Goal: Transaction & Acquisition: Purchase product/service

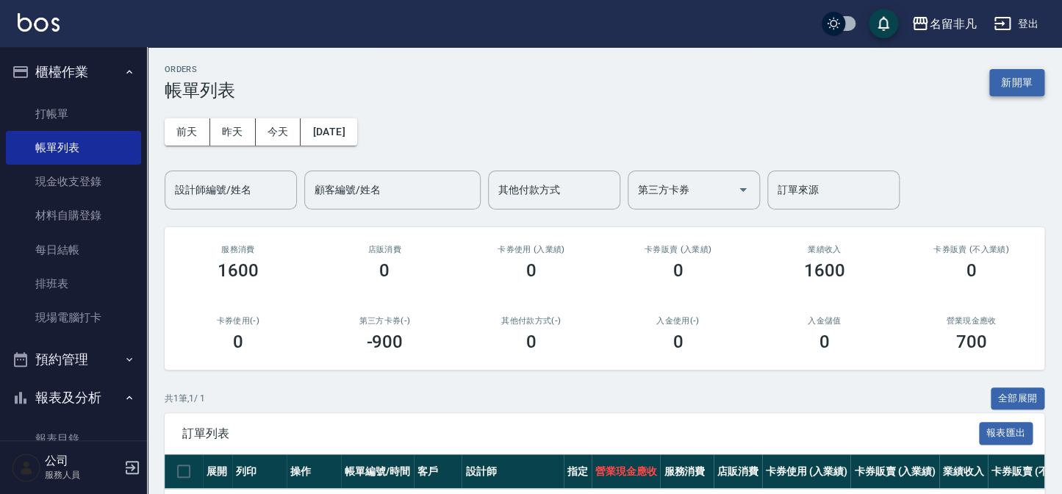
click at [1021, 76] on button "新開單" at bounding box center [1016, 82] width 55 height 27
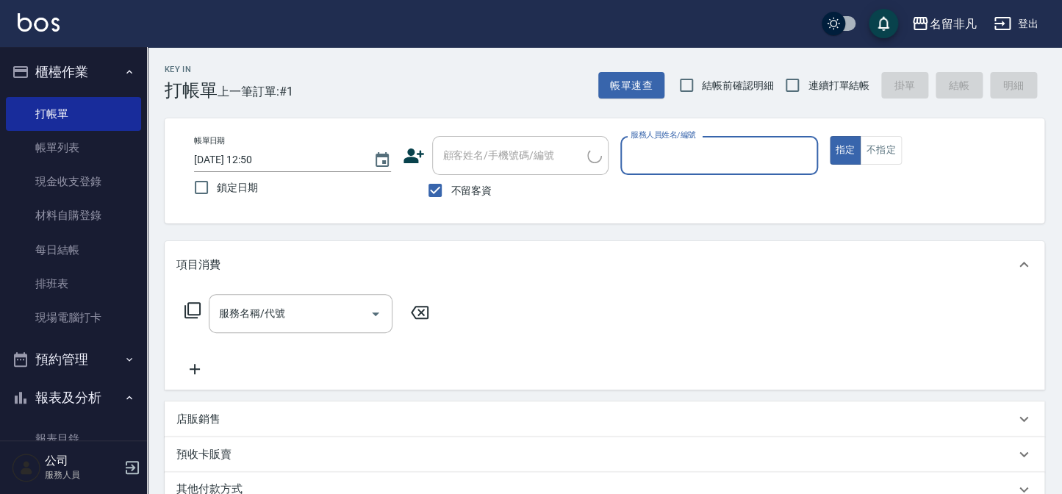
click at [704, 162] on input "服務人員姓名/編號" at bounding box center [719, 156] width 184 height 26
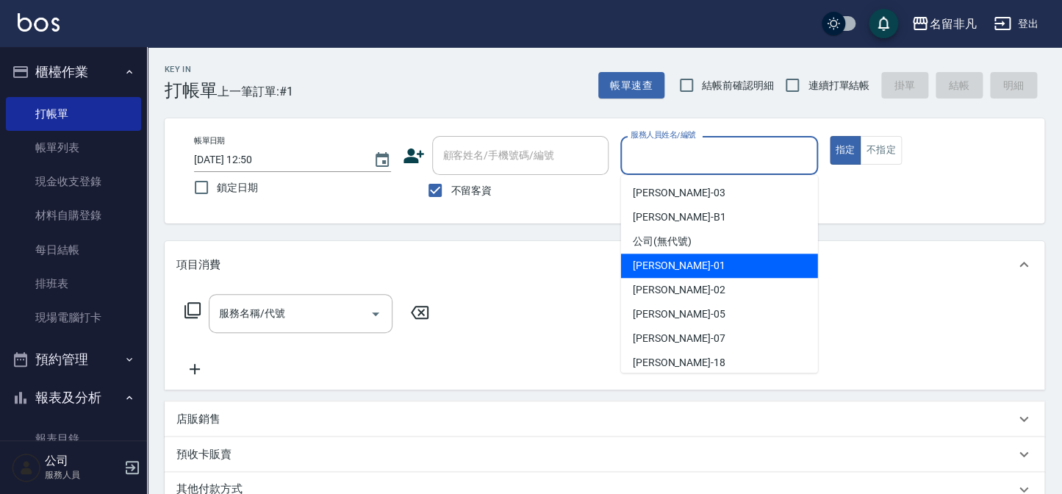
click at [703, 262] on div "[PERSON_NAME] -01" at bounding box center [719, 266] width 197 height 24
type input "[PERSON_NAME]-01"
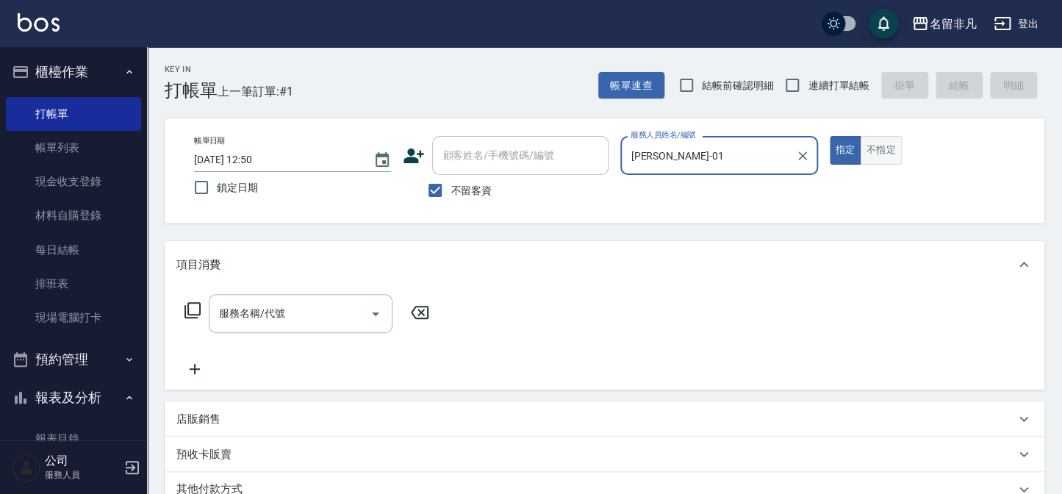
click at [890, 154] on button "不指定" at bounding box center [880, 150] width 41 height 29
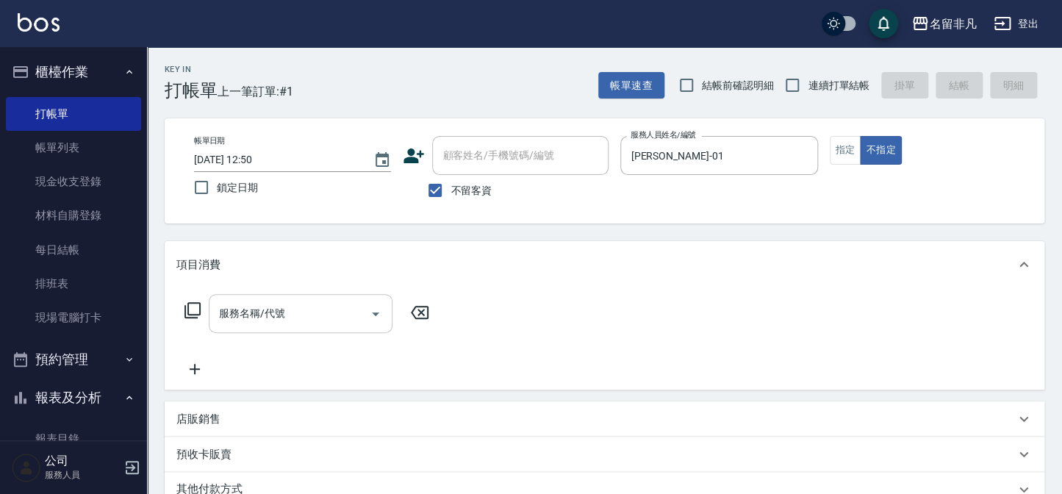
click at [330, 309] on input "服務名稱/代號" at bounding box center [289, 314] width 148 height 26
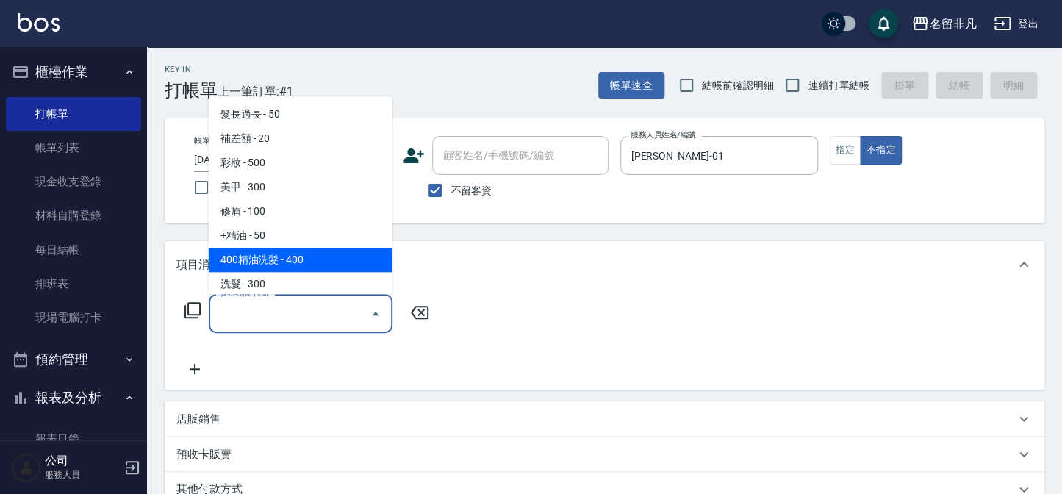
click at [261, 248] on span "400精油洗髮 - 400" at bounding box center [301, 260] width 184 height 24
type input "400精油洗髮(103)"
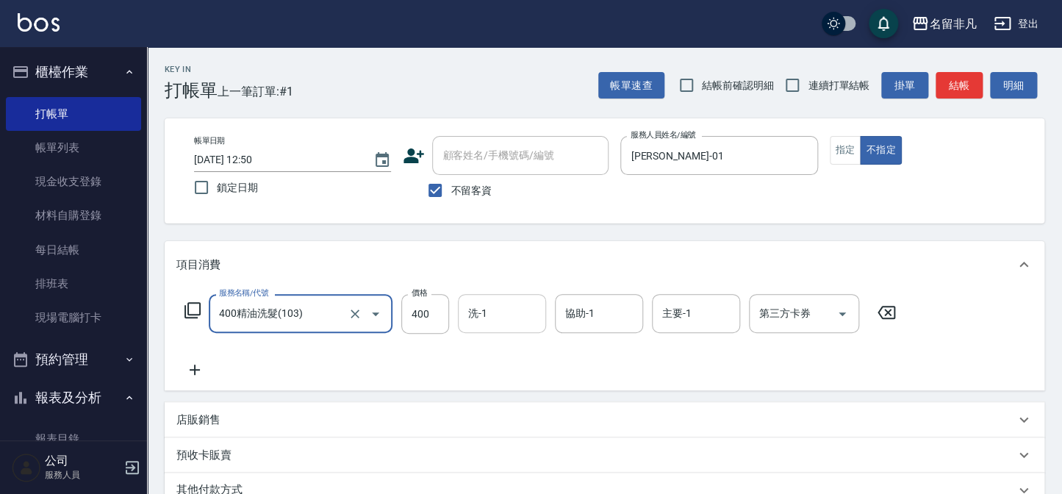
click at [507, 312] on input "洗-1" at bounding box center [502, 314] width 75 height 26
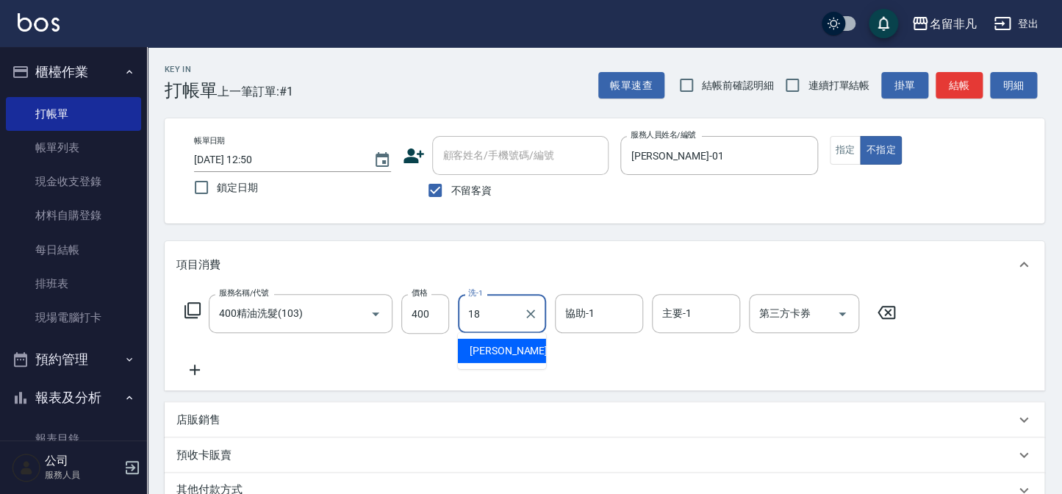
type input "[PERSON_NAME]-18"
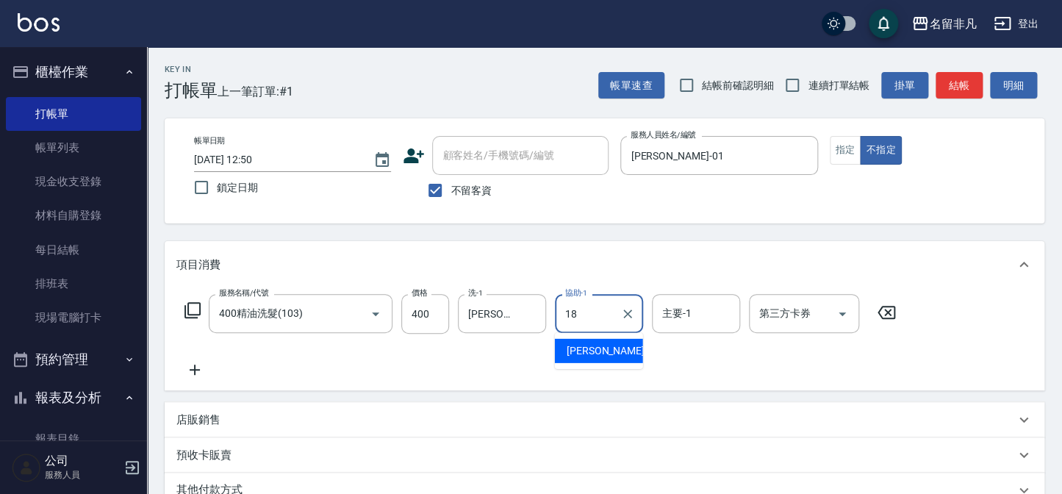
type input "[PERSON_NAME]-18"
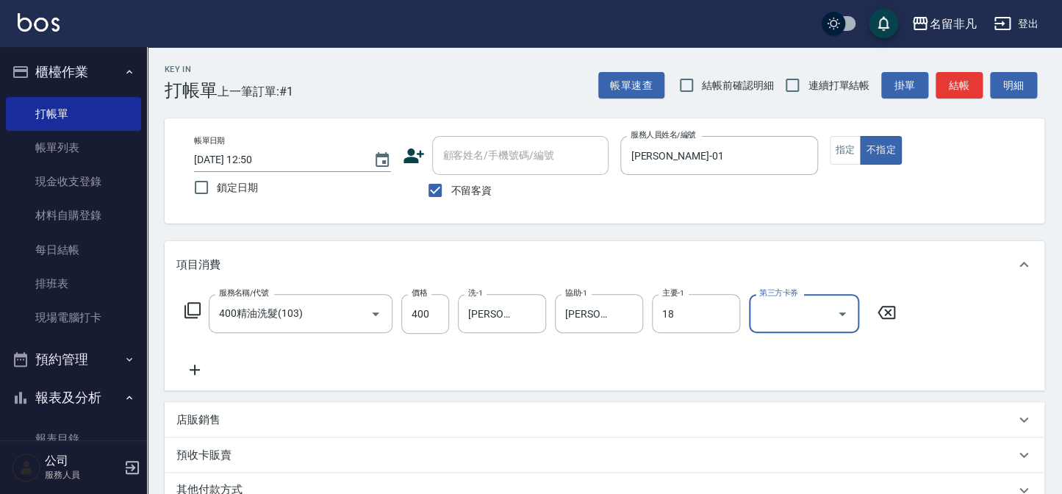
type input "[PERSON_NAME]-18"
click at [949, 79] on button "結帳" at bounding box center [959, 85] width 47 height 27
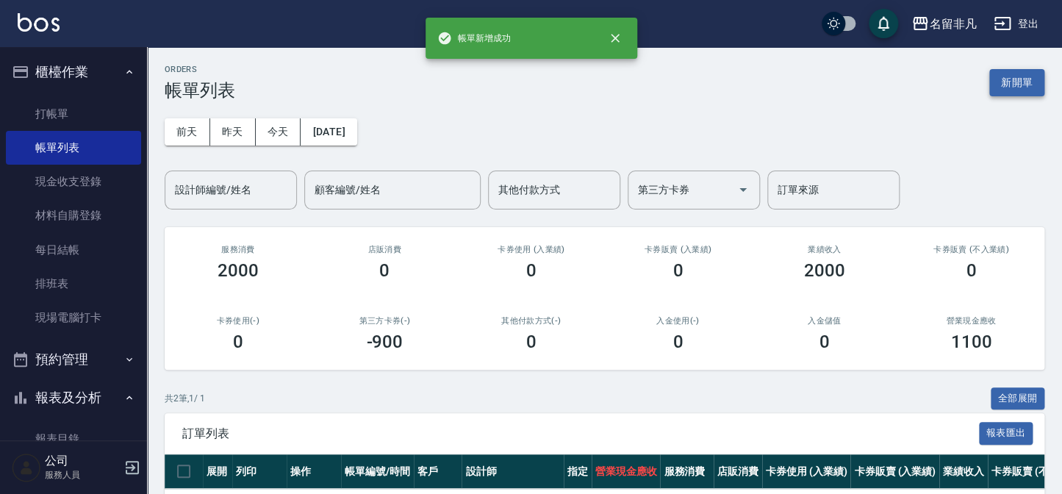
click at [992, 84] on button "新開單" at bounding box center [1016, 82] width 55 height 27
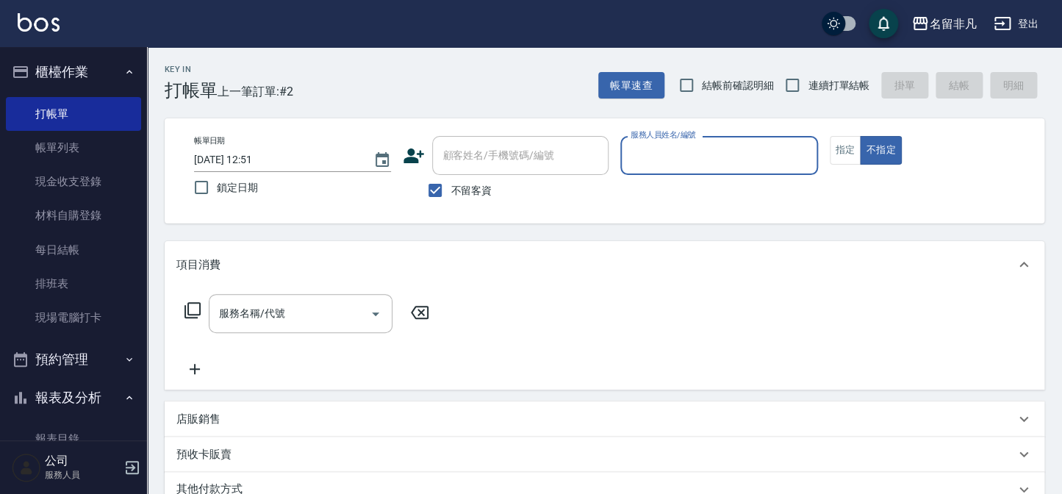
click at [773, 154] on input "服務人員姓名/編號" at bounding box center [719, 156] width 184 height 26
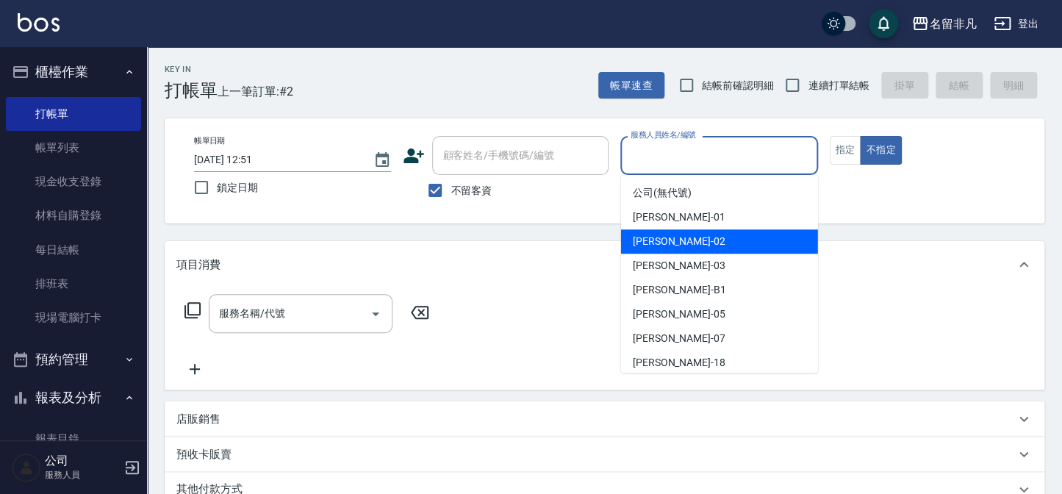
drag, startPoint x: 709, startPoint y: 241, endPoint x: 506, endPoint y: 260, distance: 203.8
click at [705, 243] on div "[PERSON_NAME]02" at bounding box center [719, 241] width 197 height 24
type input "[PERSON_NAME]-02"
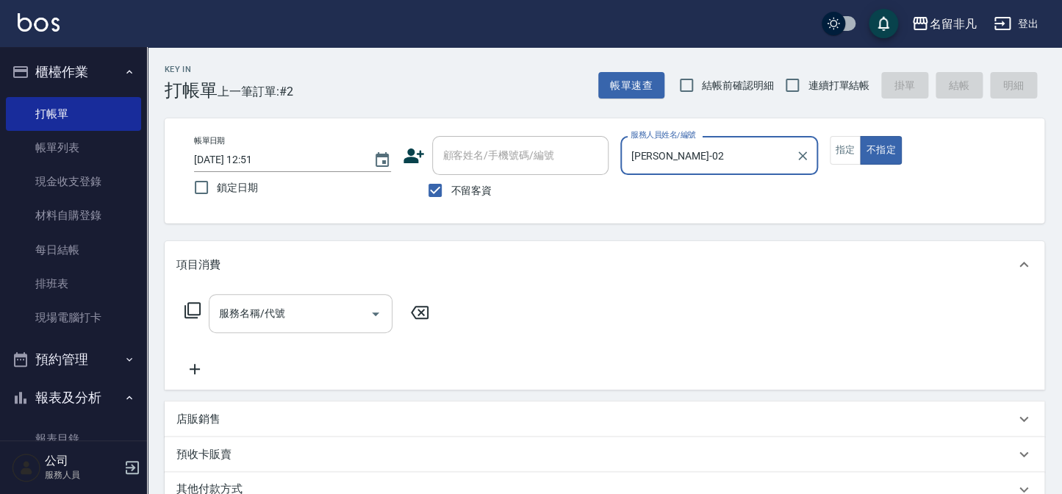
click at [282, 315] on div "服務名稱/代號 服務名稱/代號" at bounding box center [301, 313] width 184 height 39
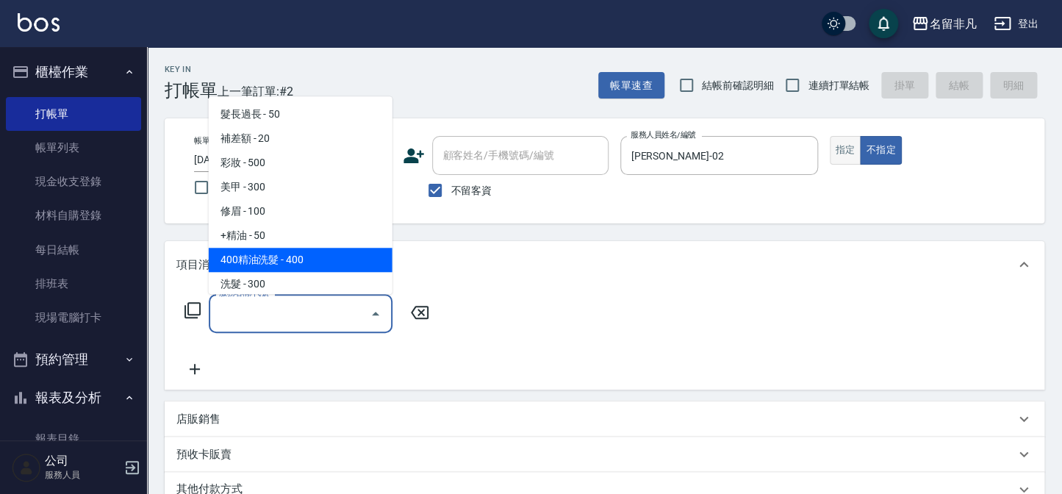
click at [287, 256] on span "400精油洗髮 - 400" at bounding box center [301, 260] width 184 height 24
type input "400精油洗髮(103)"
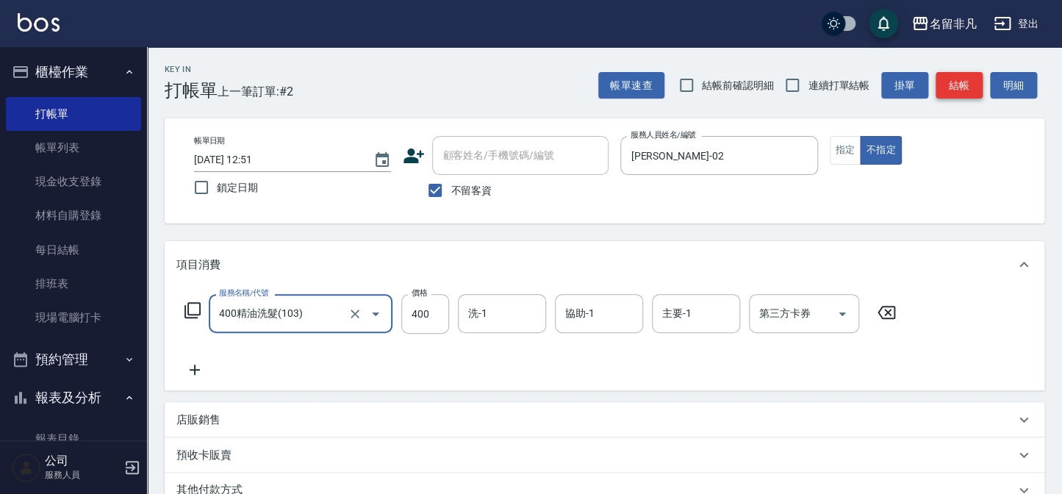
click at [967, 72] on button "結帳" at bounding box center [959, 85] width 47 height 27
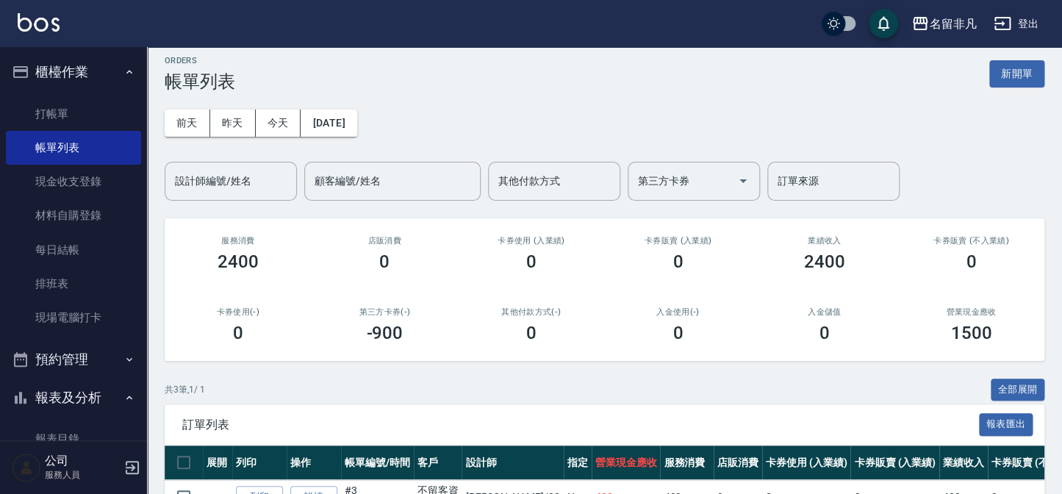
scroll to position [133, 0]
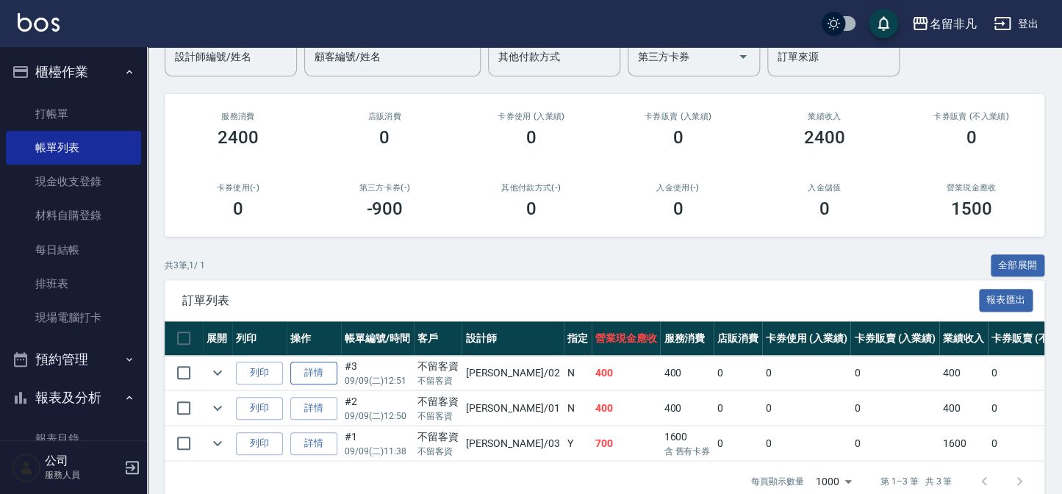
click at [320, 382] on link "詳情" at bounding box center [313, 373] width 47 height 23
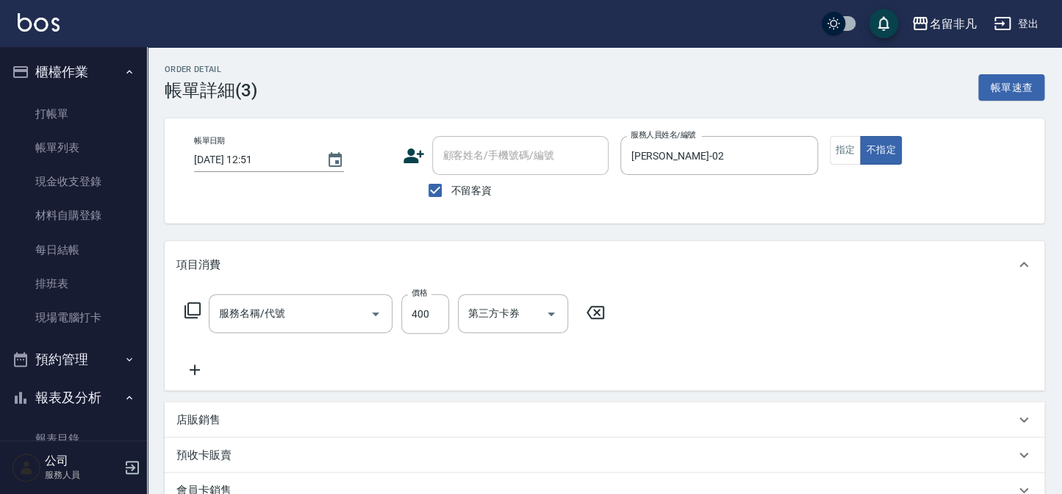
type input "[DATE] 12:51"
checkbox input "true"
type input "[PERSON_NAME]-02"
type input "400精油洗髮(103)"
click at [205, 376] on icon at bounding box center [194, 370] width 37 height 18
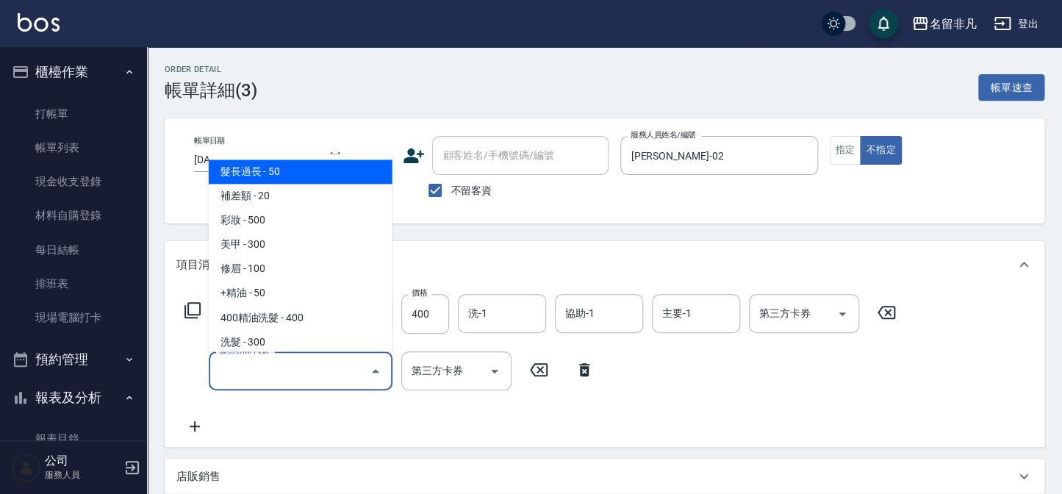
click at [237, 374] on input "服務名稱/代號" at bounding box center [289, 371] width 148 height 26
click at [328, 176] on span "髮長過長 - 50" at bounding box center [301, 172] width 184 height 24
type input "髮長過長(000)"
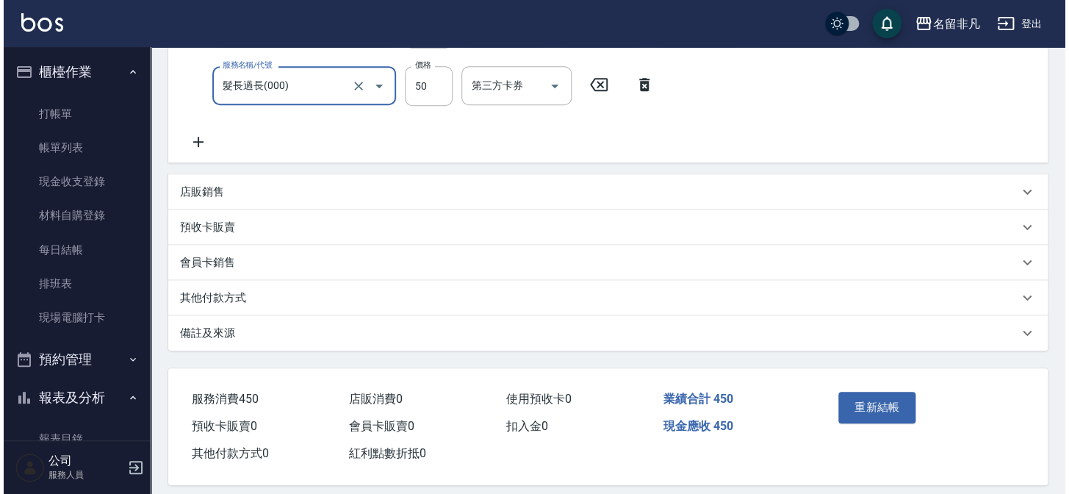
scroll to position [298, 0]
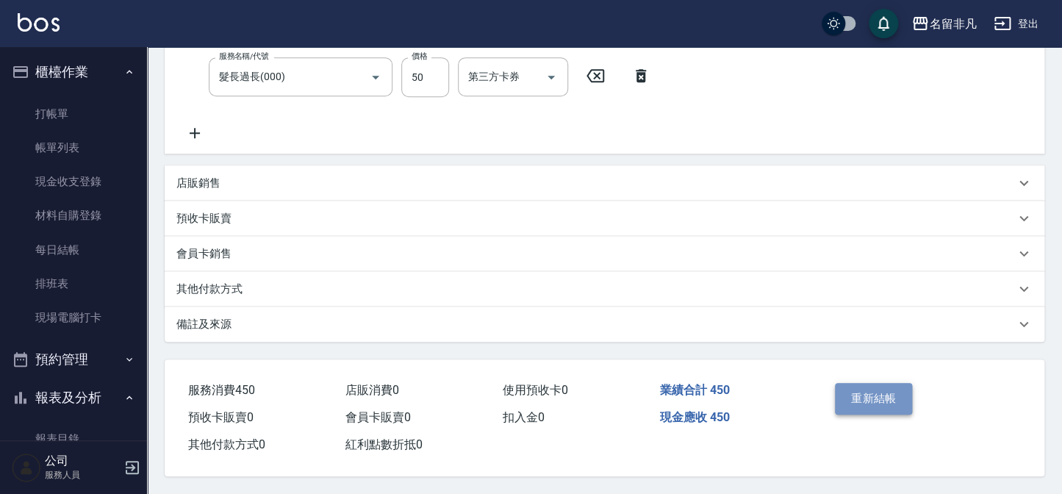
click at [878, 396] on button "重新結帳" at bounding box center [874, 398] width 78 height 31
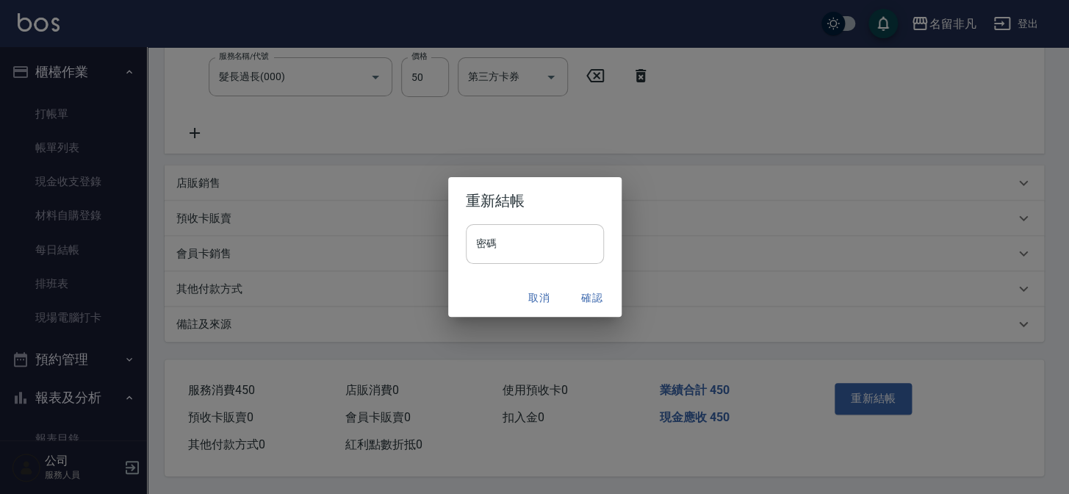
click at [517, 232] on input "密碼" at bounding box center [535, 244] width 138 height 40
type input "****"
click at [600, 288] on button "確認" at bounding box center [592, 297] width 47 height 27
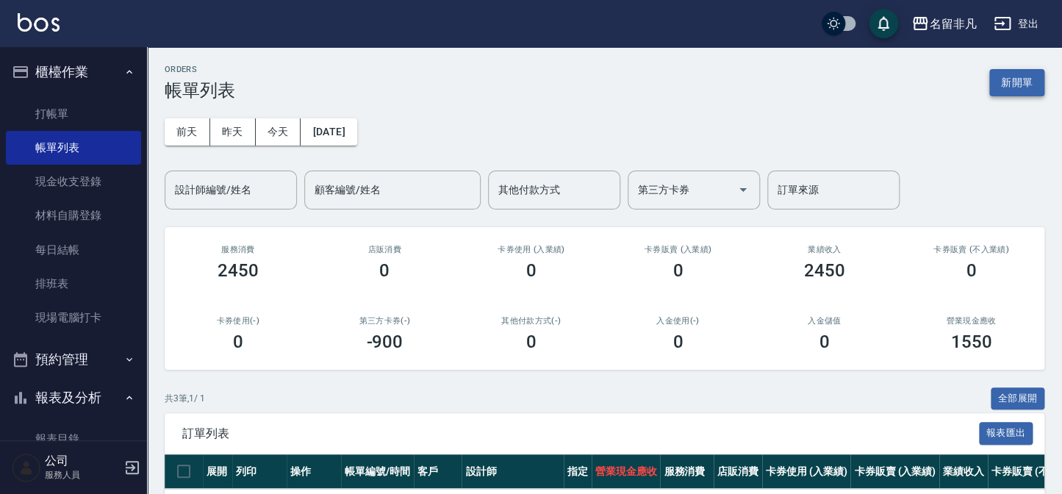
click at [1028, 83] on button "新開單" at bounding box center [1016, 82] width 55 height 27
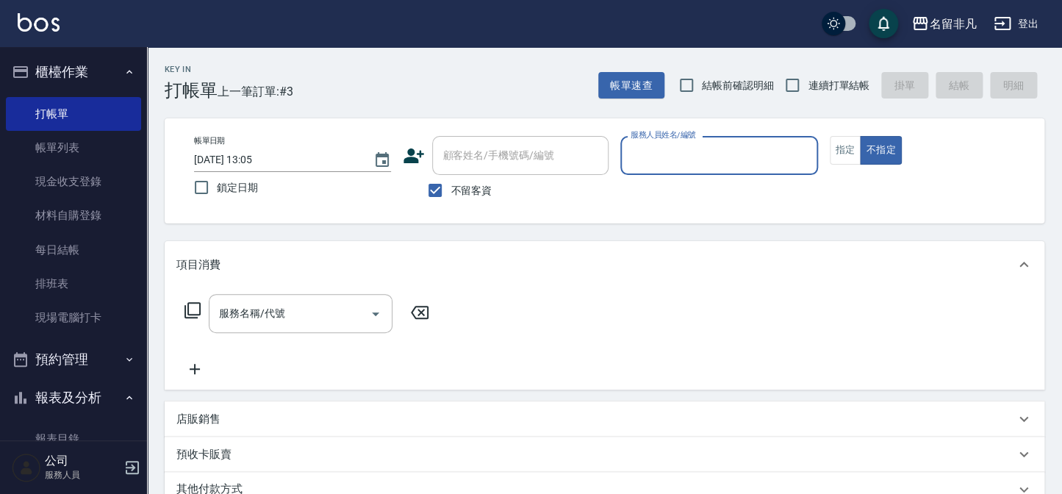
click at [737, 148] on input "服務人員姓名/編號" at bounding box center [719, 156] width 184 height 26
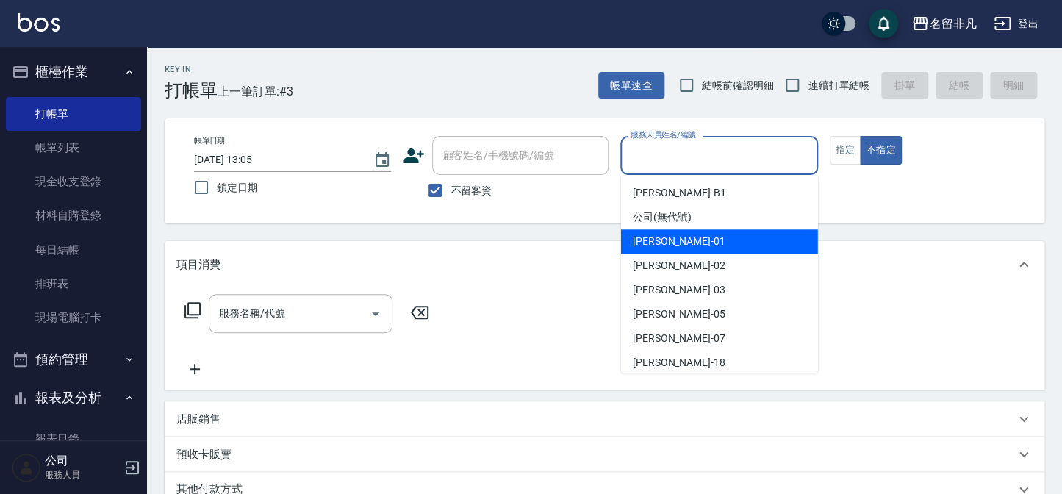
click at [700, 237] on div "[PERSON_NAME] -01" at bounding box center [719, 241] width 197 height 24
type input "[PERSON_NAME]-01"
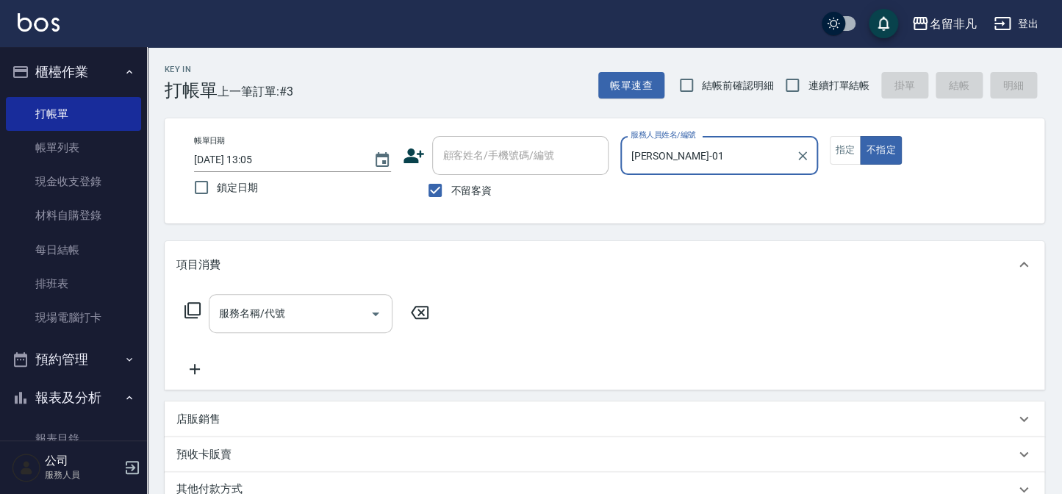
click at [301, 327] on div "服務名稱/代號" at bounding box center [301, 313] width 184 height 39
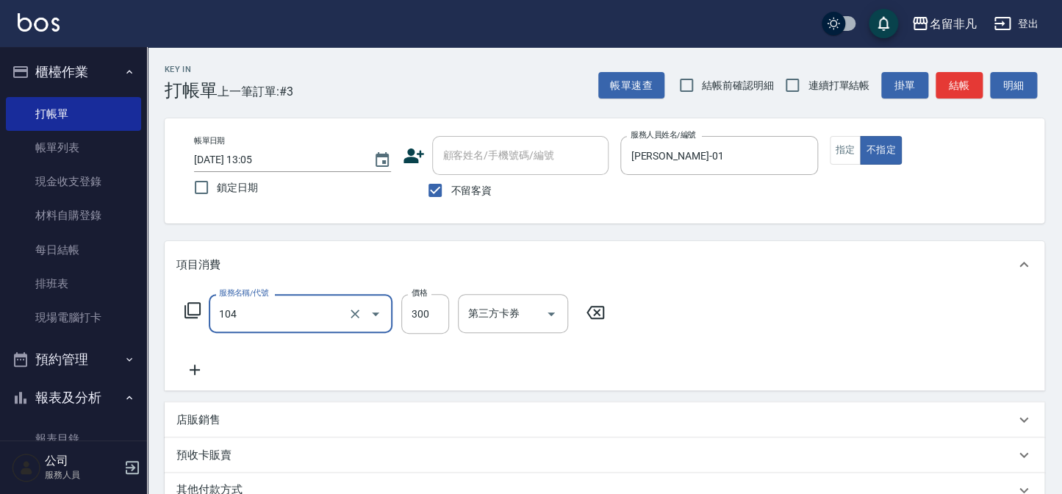
type input "洗髮(104)"
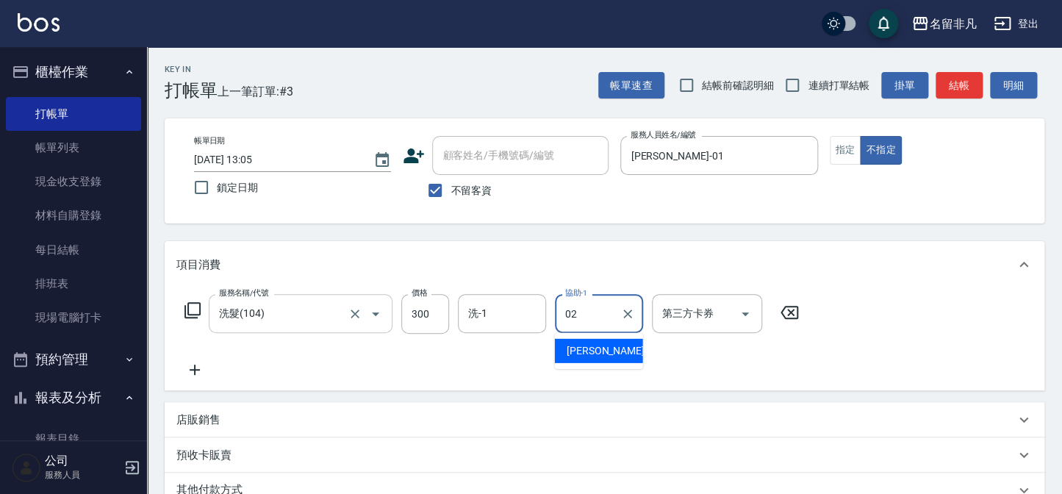
type input "[PERSON_NAME]-02"
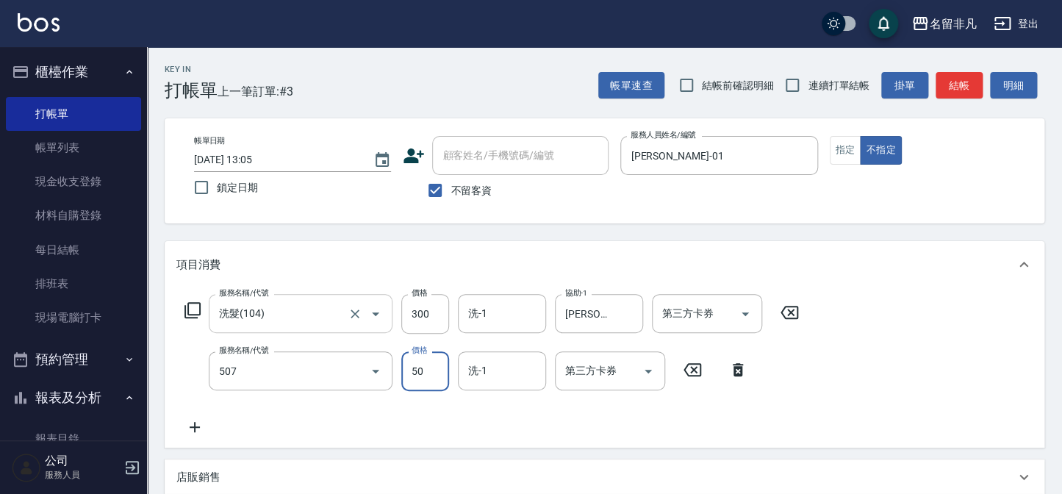
type input "瞬間護髮(507)"
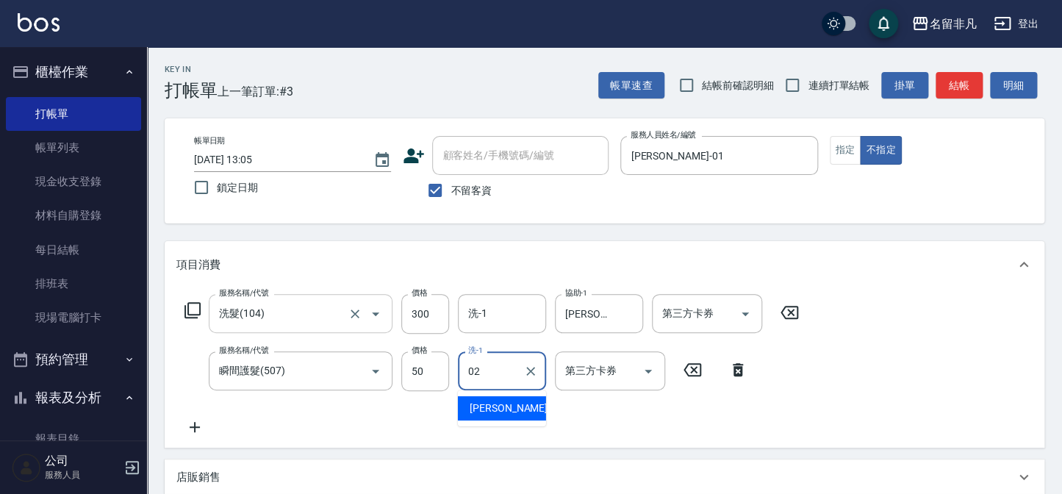
type input "[PERSON_NAME]-02"
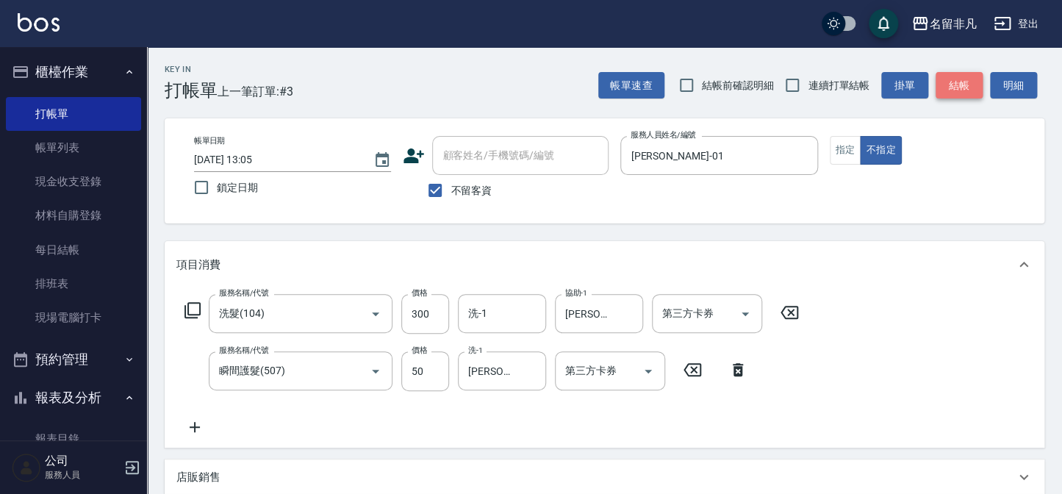
click at [968, 85] on button "結帳" at bounding box center [959, 85] width 47 height 27
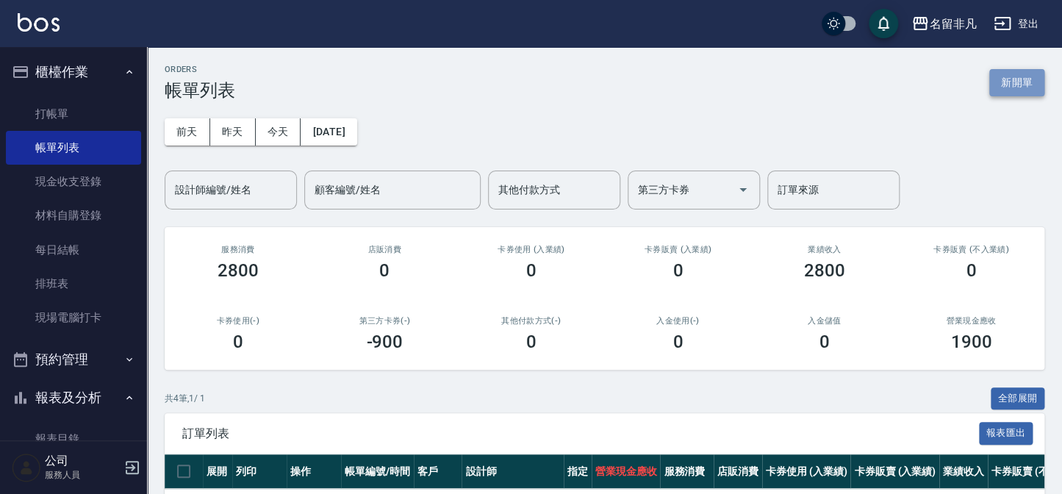
click at [1013, 79] on button "新開單" at bounding box center [1016, 82] width 55 height 27
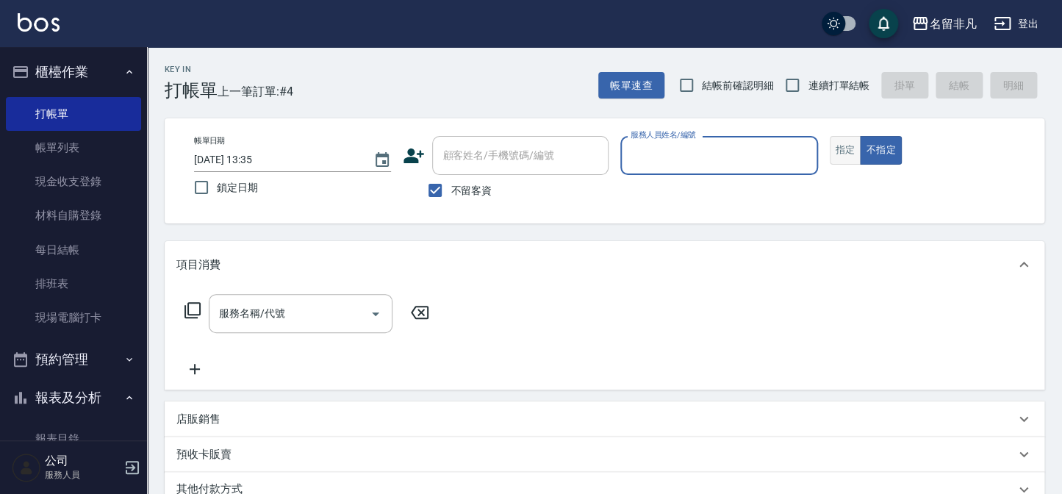
click at [846, 148] on button "指定" at bounding box center [846, 150] width 32 height 29
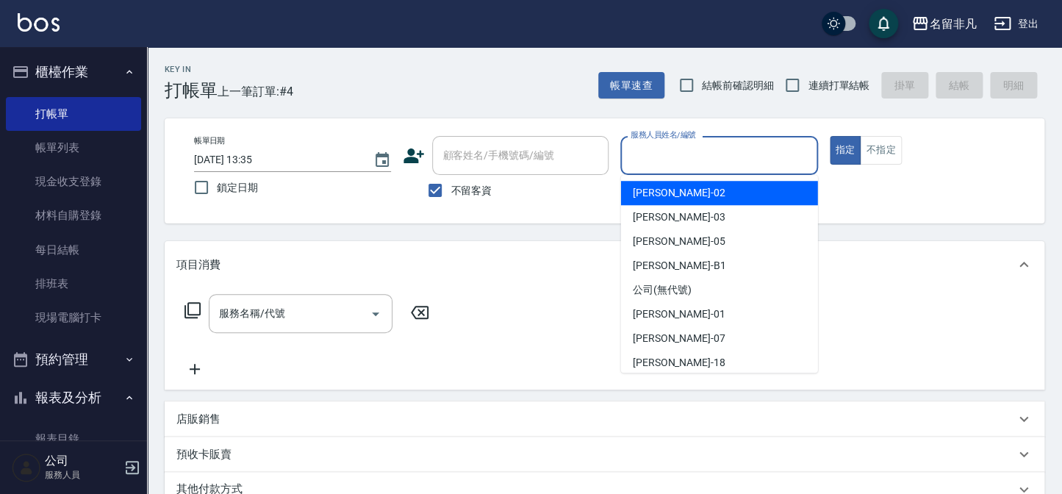
click at [667, 160] on input "服務人員姓名/編號" at bounding box center [719, 156] width 184 height 26
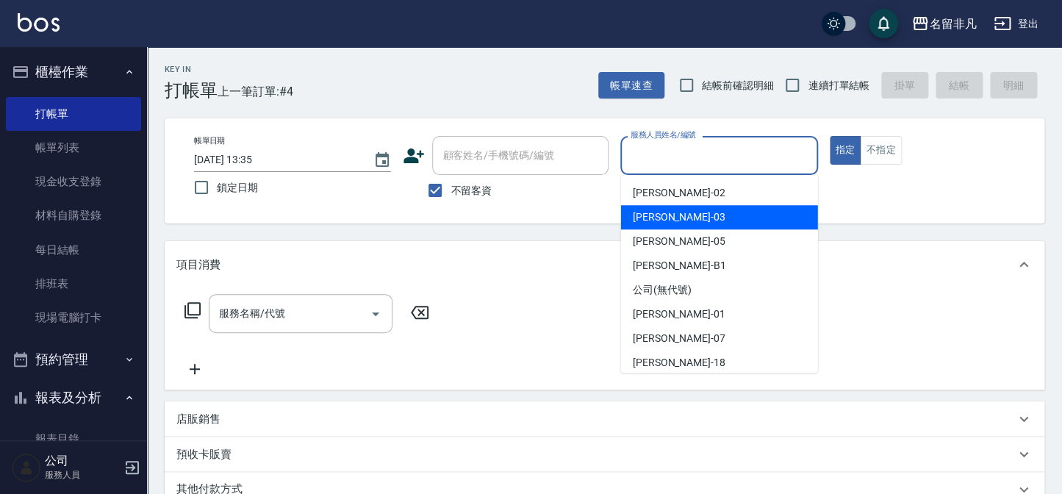
click at [701, 219] on div "[PERSON_NAME] -03" at bounding box center [719, 217] width 197 height 24
type input "[PERSON_NAME]-03"
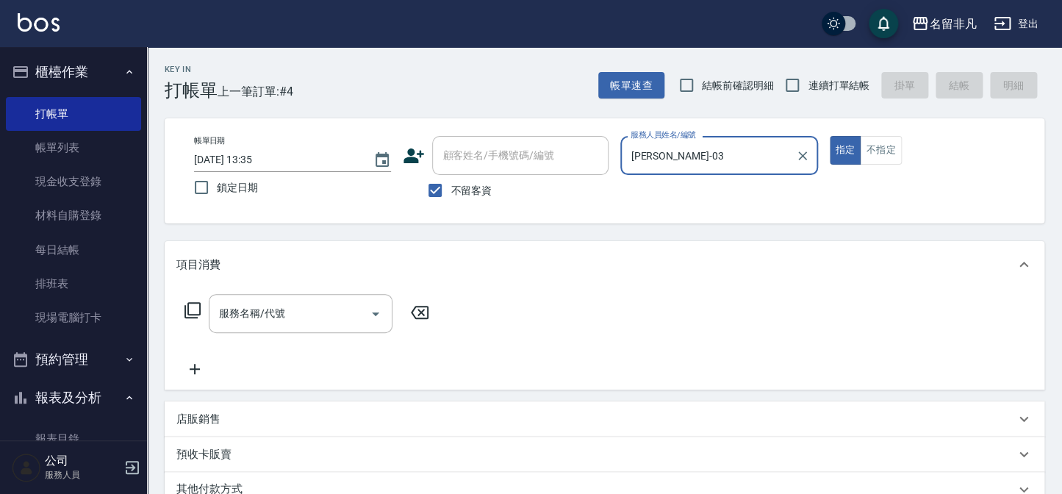
click at [193, 303] on icon at bounding box center [192, 310] width 16 height 16
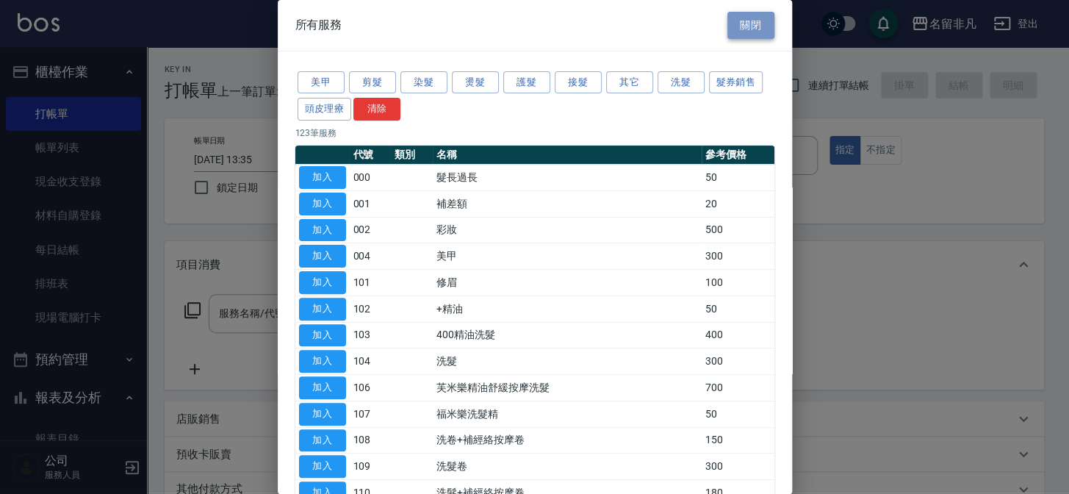
click at [741, 18] on button "關閉" at bounding box center [751, 25] width 47 height 27
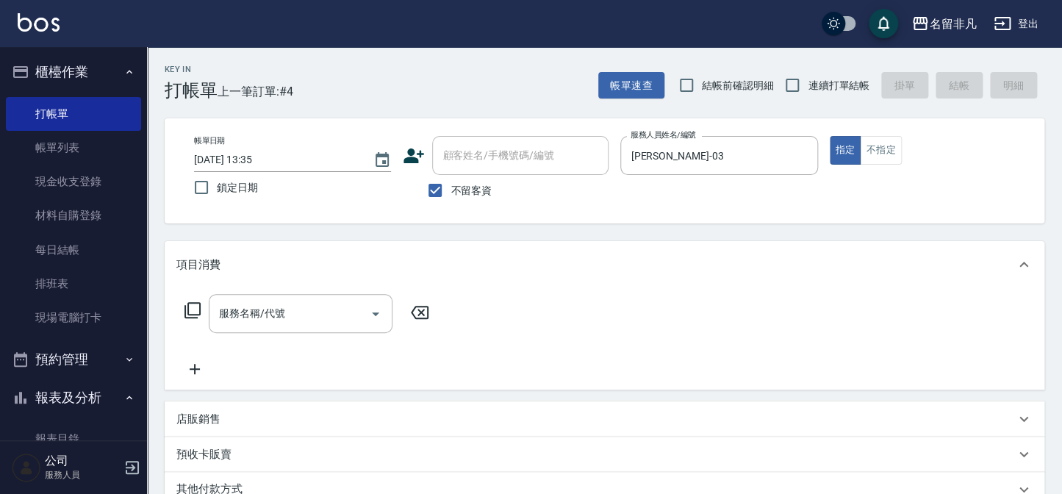
click at [189, 309] on icon at bounding box center [193, 310] width 18 height 18
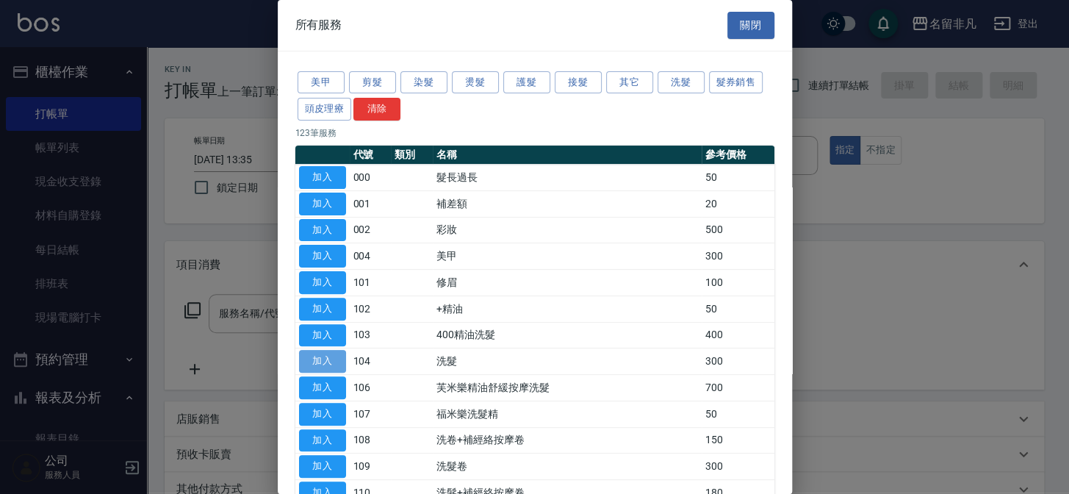
click at [314, 358] on button "加入" at bounding box center [322, 361] width 47 height 23
type input "洗髮(104)"
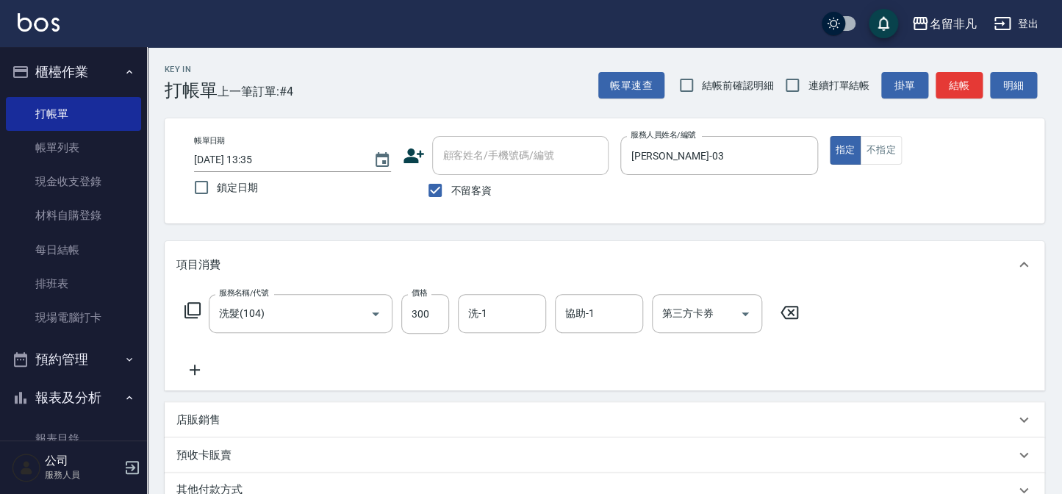
click at [194, 368] on icon at bounding box center [195, 370] width 10 height 10
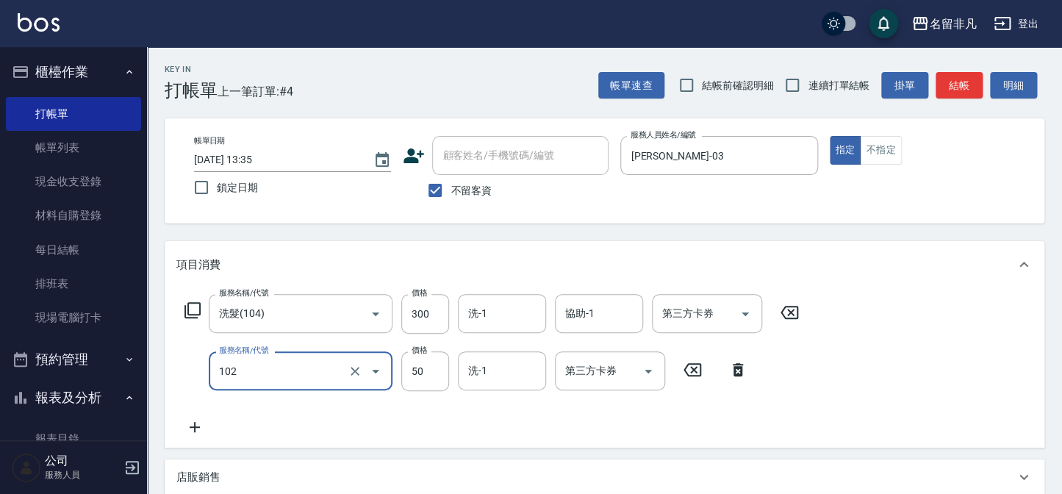
type input "+精油(102)"
click at [198, 423] on icon at bounding box center [194, 427] width 37 height 18
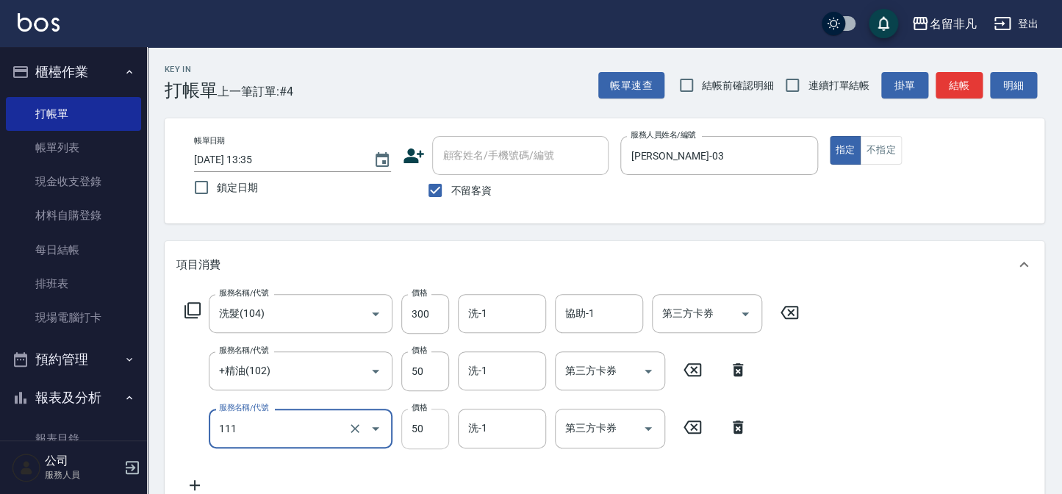
type input "上捲(111)"
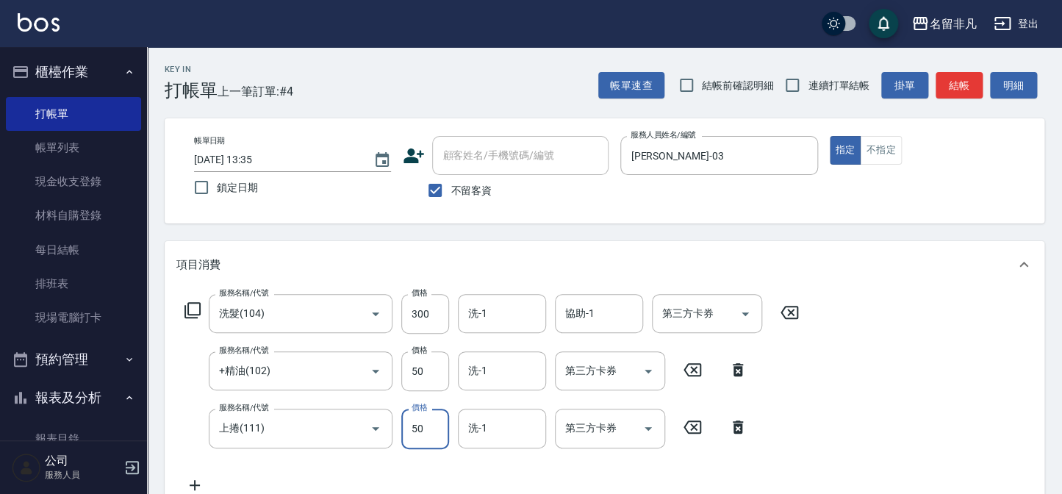
click at [423, 426] on input "50" at bounding box center [425, 429] width 48 height 40
type input "100"
click at [845, 143] on button "指定" at bounding box center [846, 150] width 32 height 29
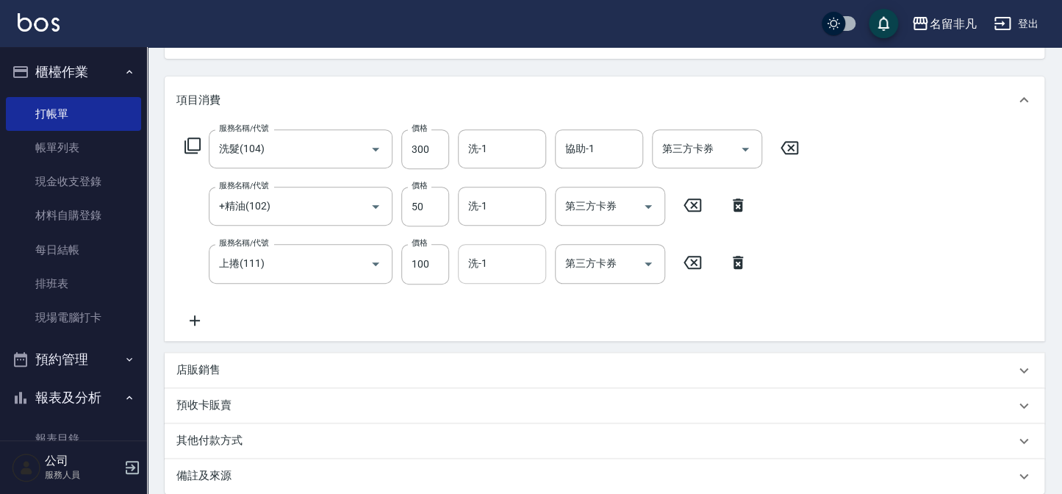
scroll to position [200, 0]
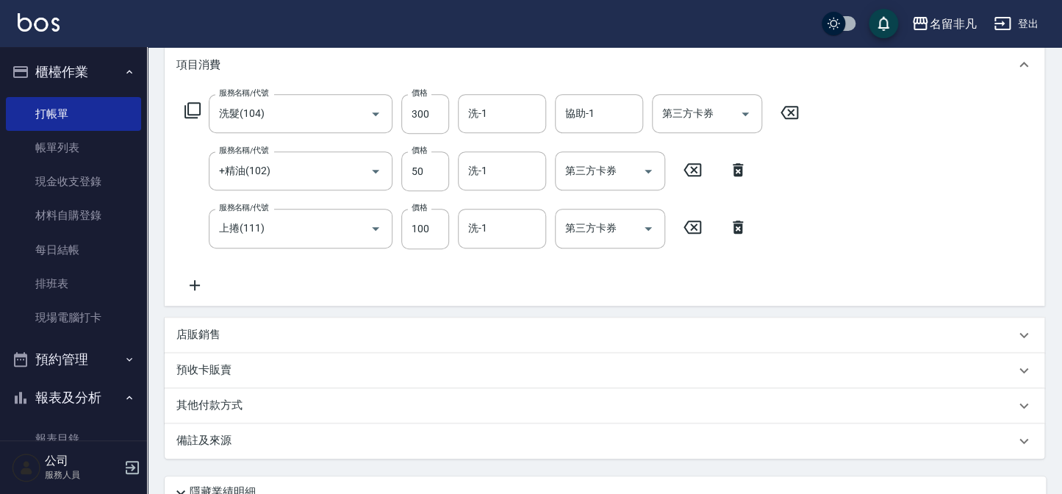
click at [198, 279] on icon at bounding box center [194, 285] width 37 height 18
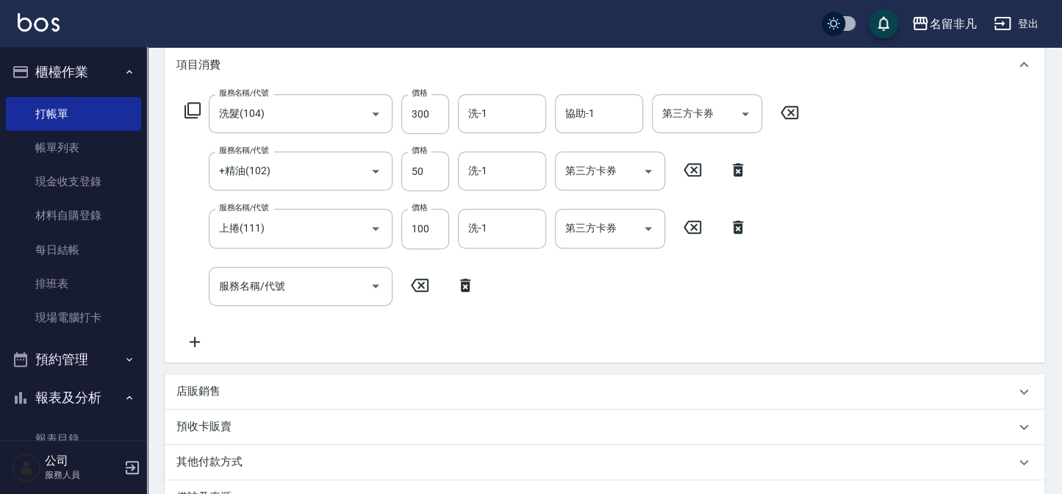
click at [194, 108] on icon at bounding box center [193, 110] width 18 height 18
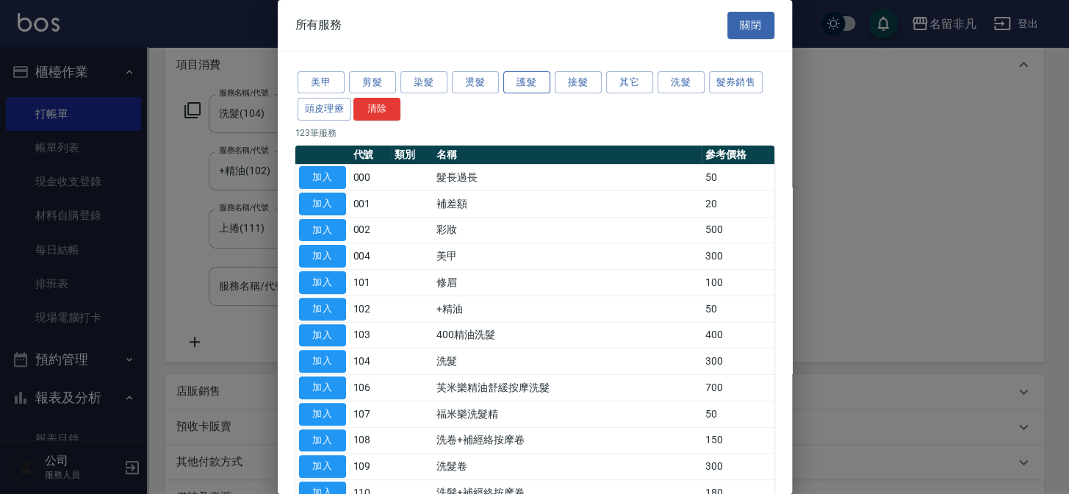
click at [518, 79] on button "護髮" at bounding box center [527, 82] width 47 height 23
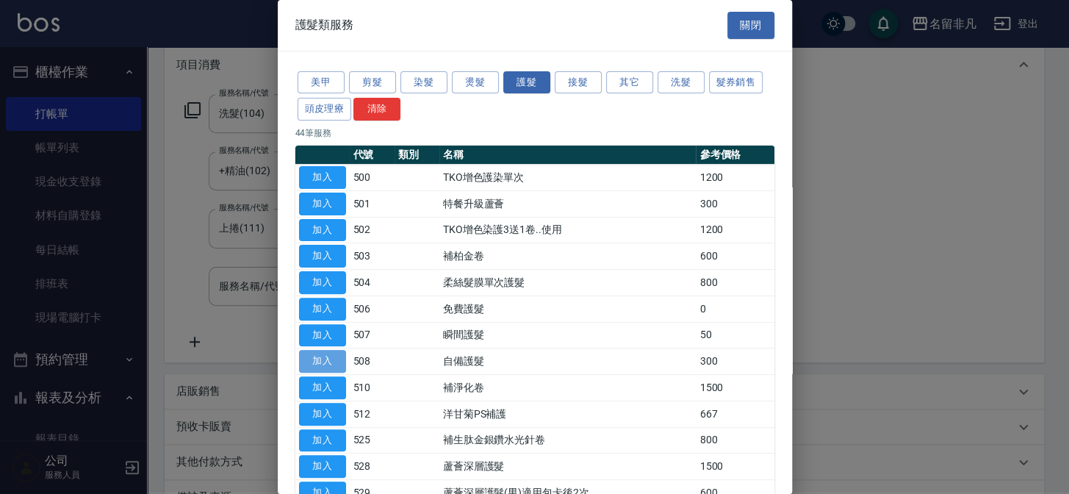
click at [330, 360] on button "加入" at bounding box center [322, 361] width 47 height 23
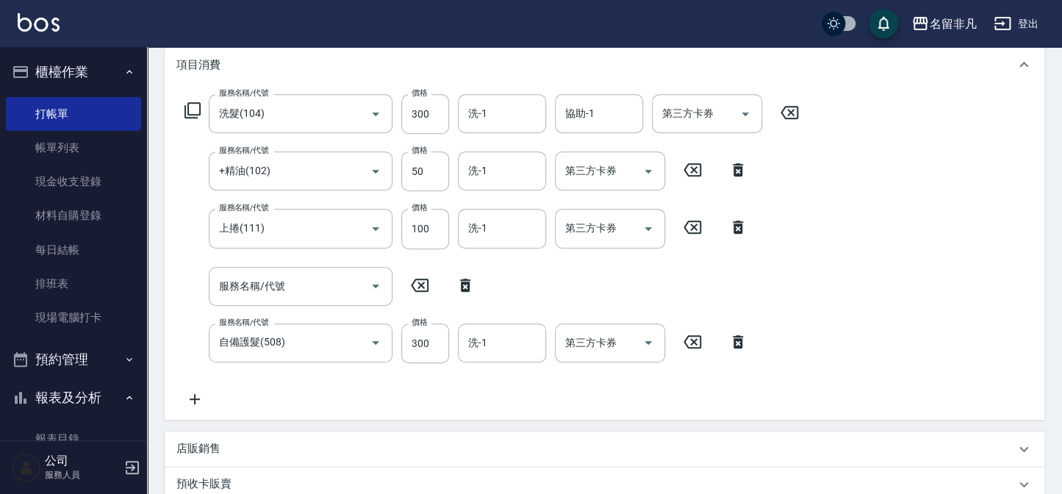
click at [464, 283] on icon at bounding box center [465, 285] width 10 height 13
type input "自備護髮(508)"
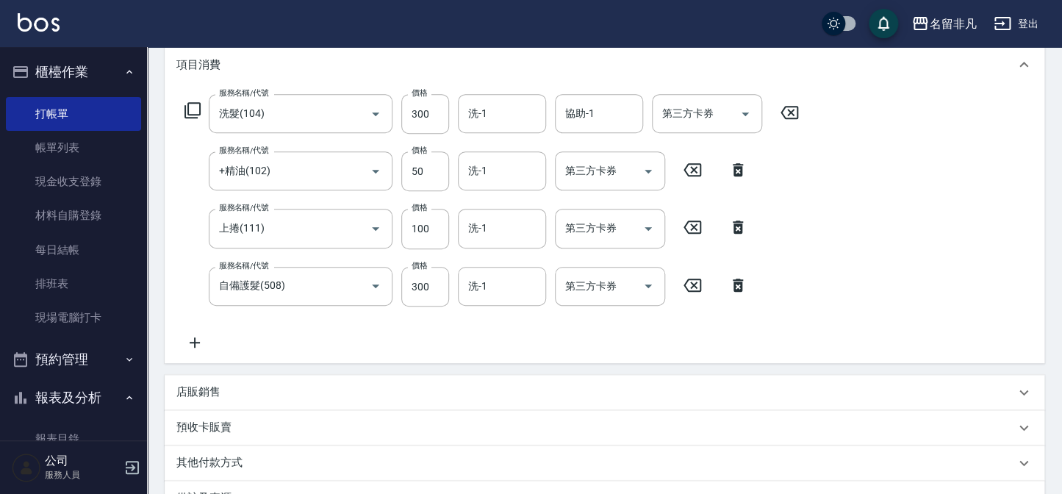
click at [194, 384] on p "店販銷售" at bounding box center [198, 391] width 44 height 15
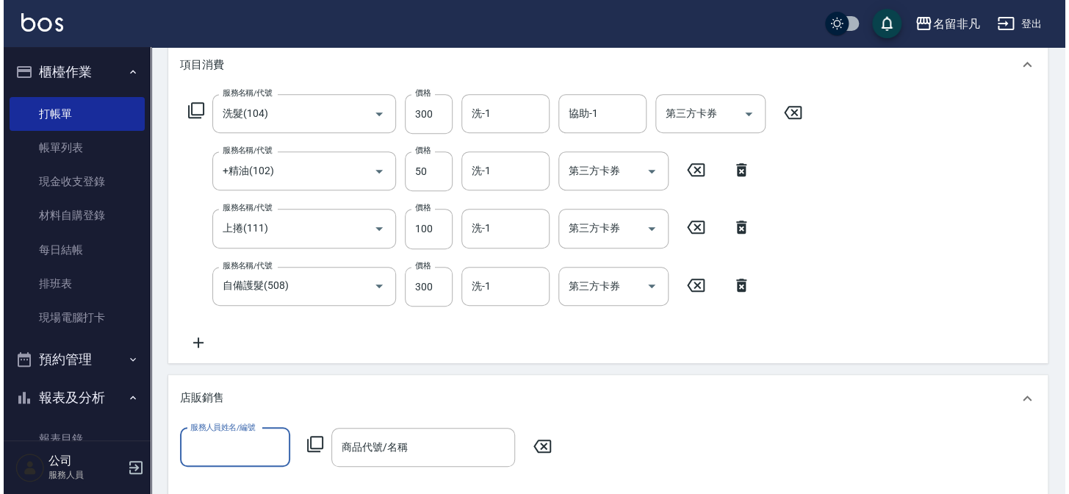
scroll to position [0, 0]
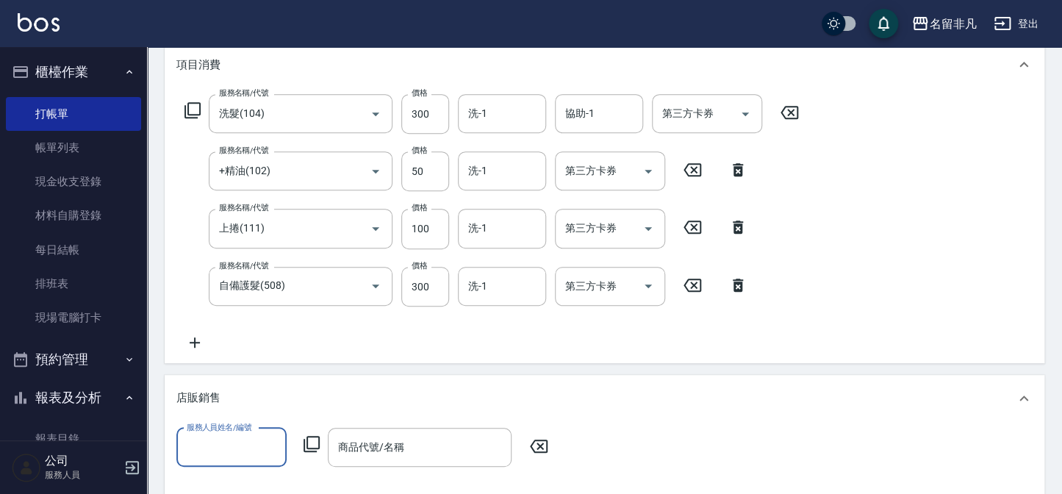
click at [227, 446] on input "服務人員姓名/編號" at bounding box center [231, 447] width 97 height 26
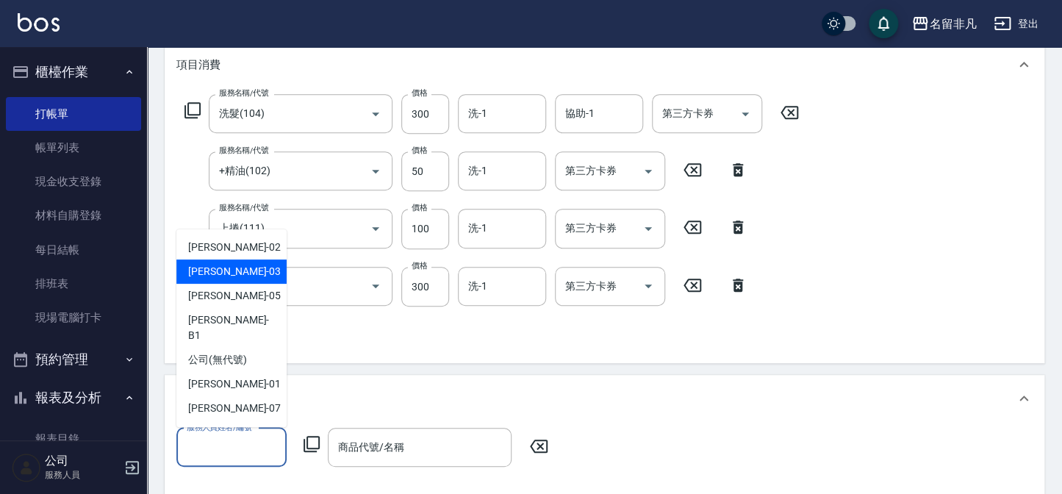
click at [251, 268] on div "[PERSON_NAME] -03" at bounding box center [231, 271] width 110 height 24
type input "[PERSON_NAME]-03"
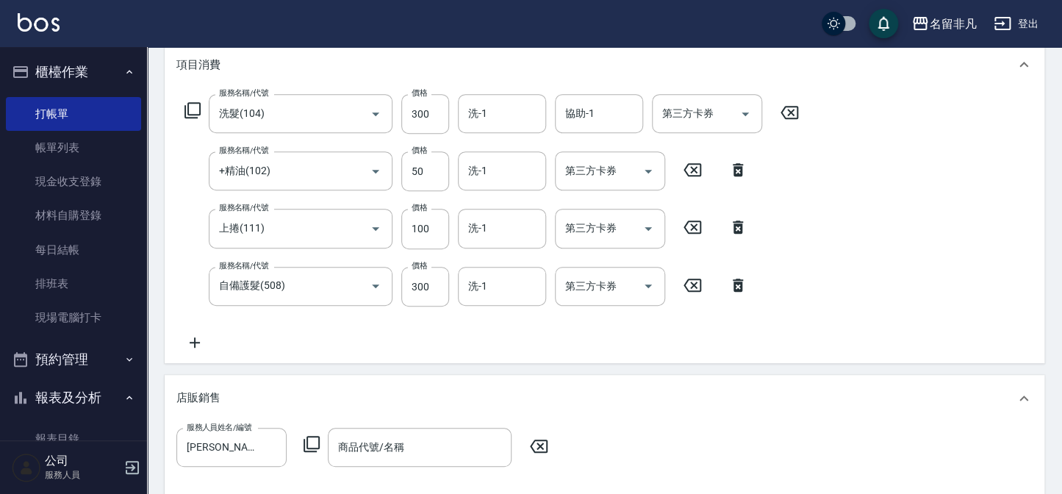
click at [315, 438] on icon at bounding box center [312, 444] width 18 height 18
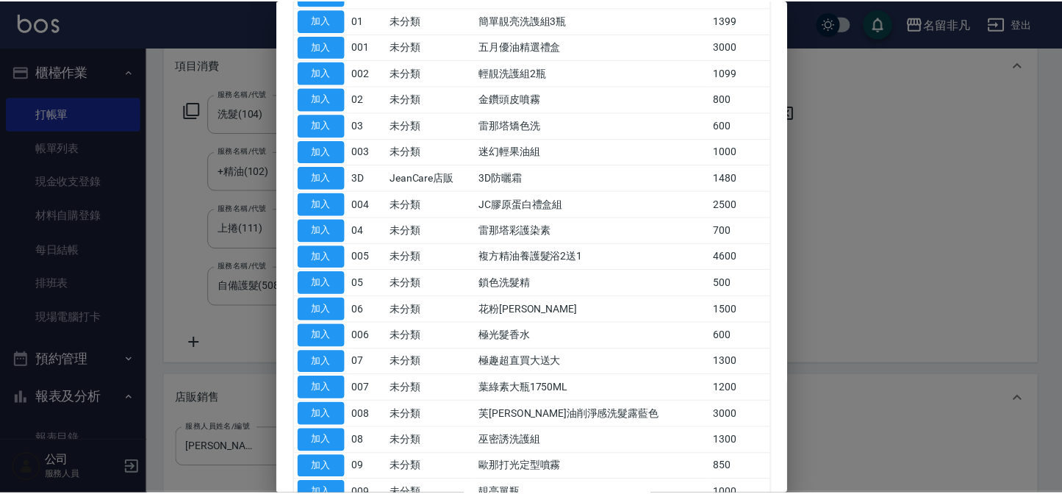
scroll to position [200, 0]
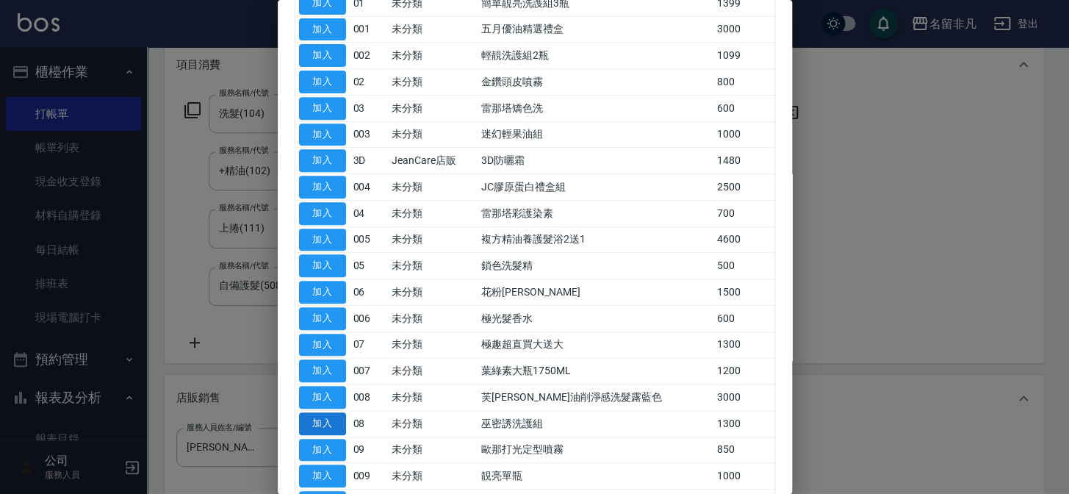
click at [329, 418] on button "加入" at bounding box center [322, 423] width 47 height 23
type input "巫密誘洗護組"
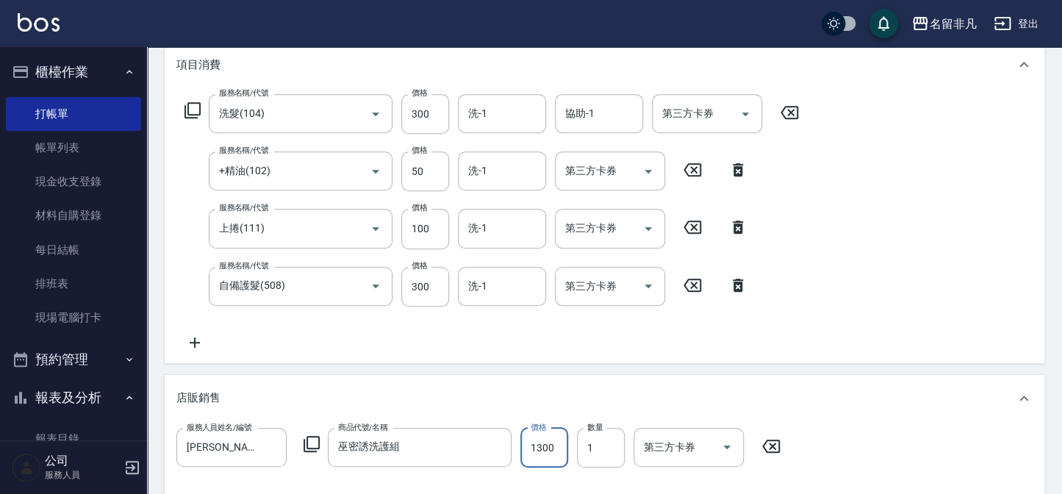
click at [542, 445] on input "1300" at bounding box center [544, 448] width 48 height 40
type input "1800"
click at [784, 463] on div "服務人員姓名/編號 [PERSON_NAME]-03 服務人員姓名/編號 商品代號/名稱 巫密誘洗護組 商品代號/名稱 價格 1800 價格 數量 1 數量 …" at bounding box center [482, 448] width 613 height 40
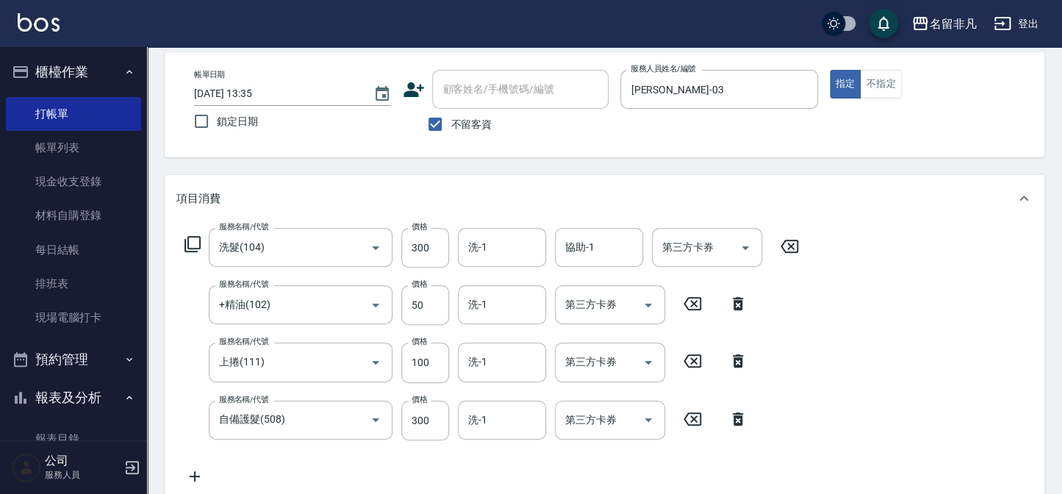
scroll to position [43, 0]
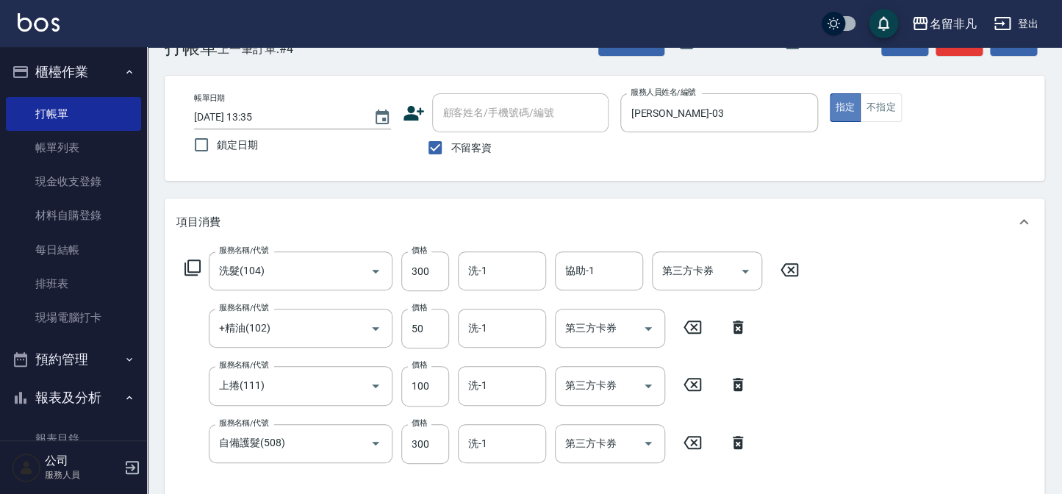
click at [847, 104] on button "指定" at bounding box center [846, 107] width 32 height 29
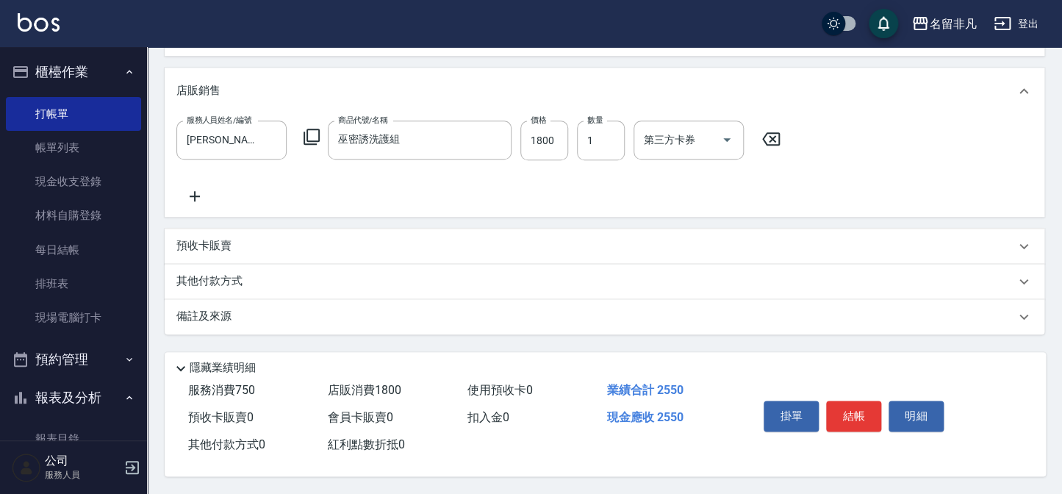
scroll to position [510, 0]
click at [854, 405] on button "結帳" at bounding box center [853, 416] width 55 height 31
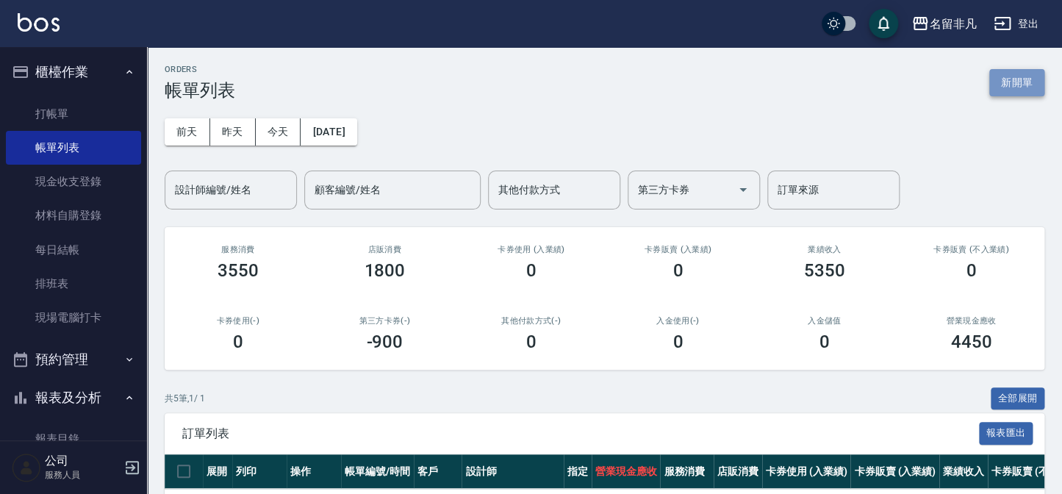
click at [1023, 82] on button "新開單" at bounding box center [1016, 82] width 55 height 27
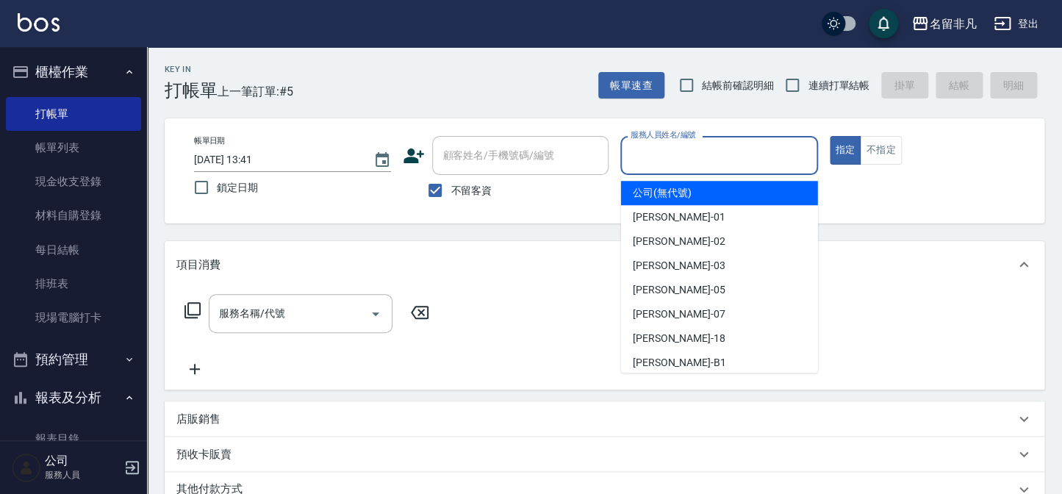
click at [775, 146] on input "服務人員姓名/編號" at bounding box center [719, 156] width 184 height 26
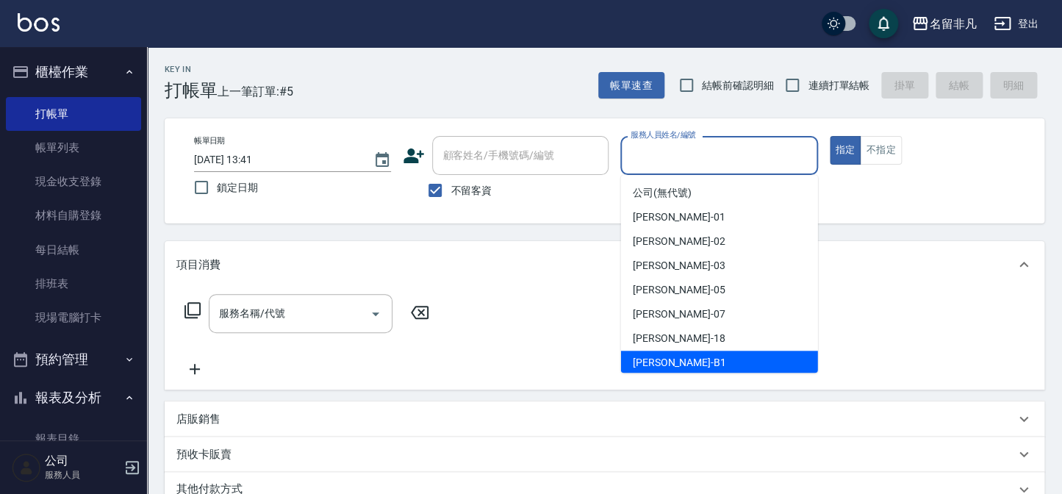
click at [710, 361] on div "[PERSON_NAME] -B1" at bounding box center [719, 363] width 197 height 24
type input "[PERSON_NAME]-B1"
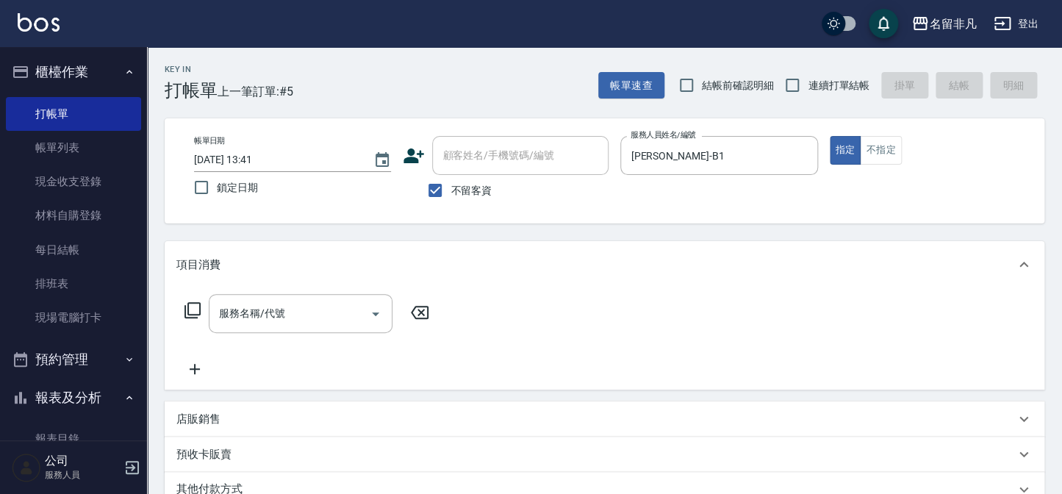
click at [191, 307] on icon at bounding box center [193, 310] width 18 height 18
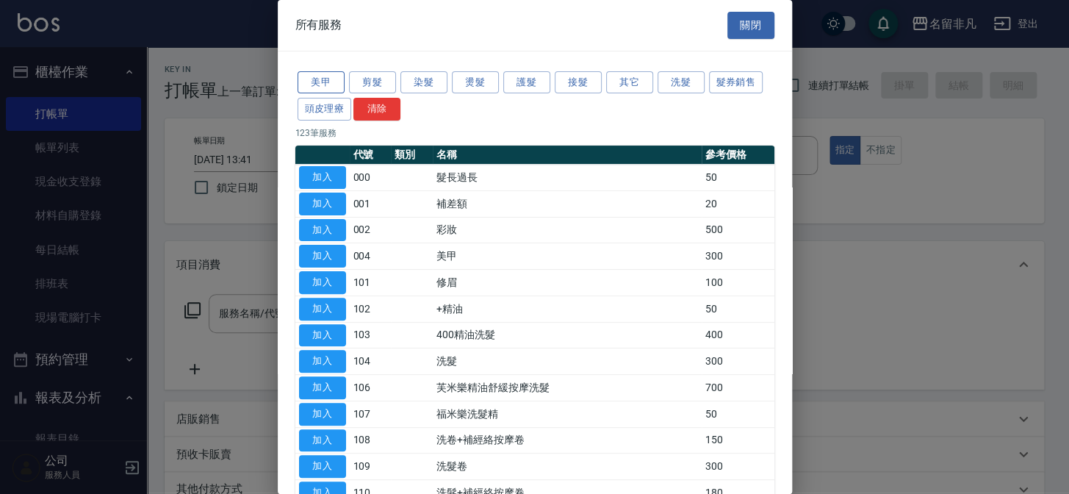
click at [312, 75] on button "美甲" at bounding box center [321, 82] width 47 height 23
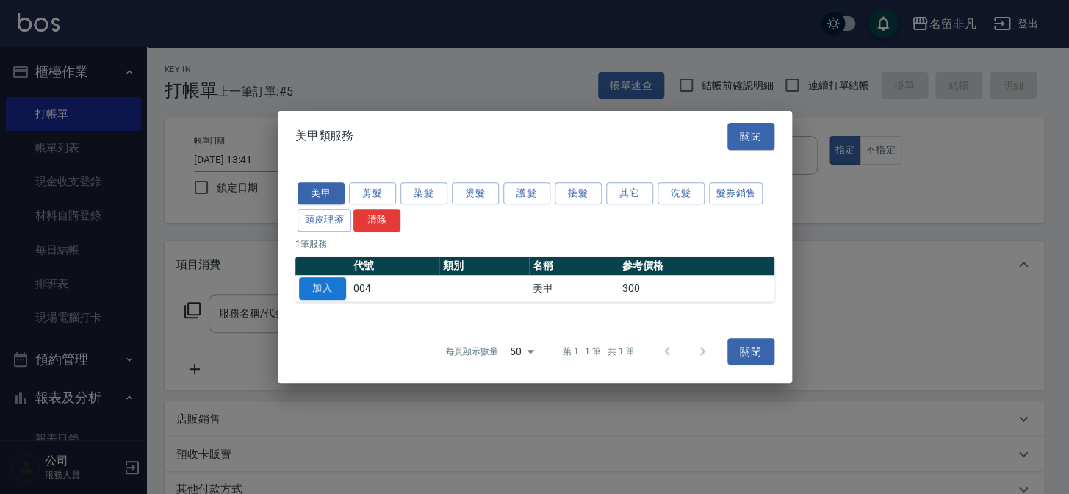
click at [333, 284] on button "加入" at bounding box center [322, 288] width 47 height 23
type input "美甲(004)"
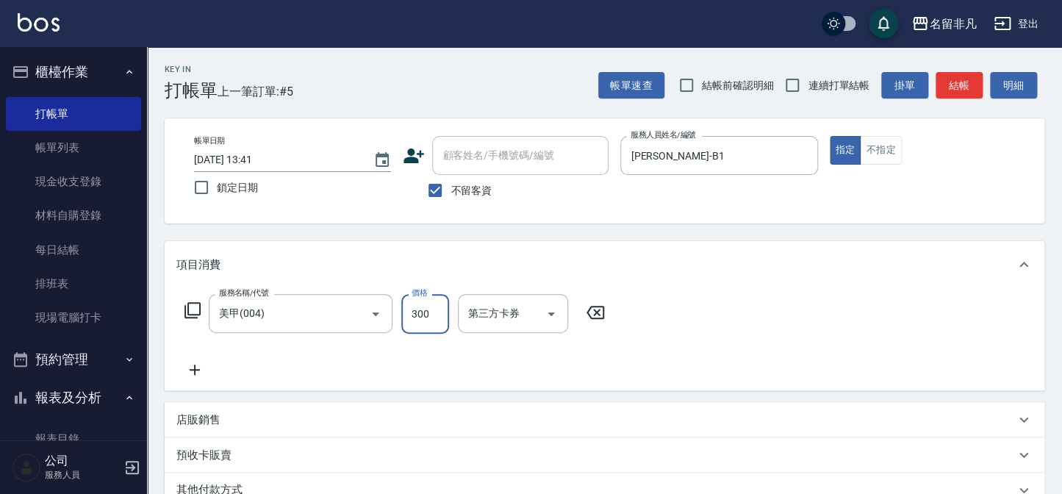
click at [418, 311] on input "300" at bounding box center [425, 314] width 48 height 40
type input "600"
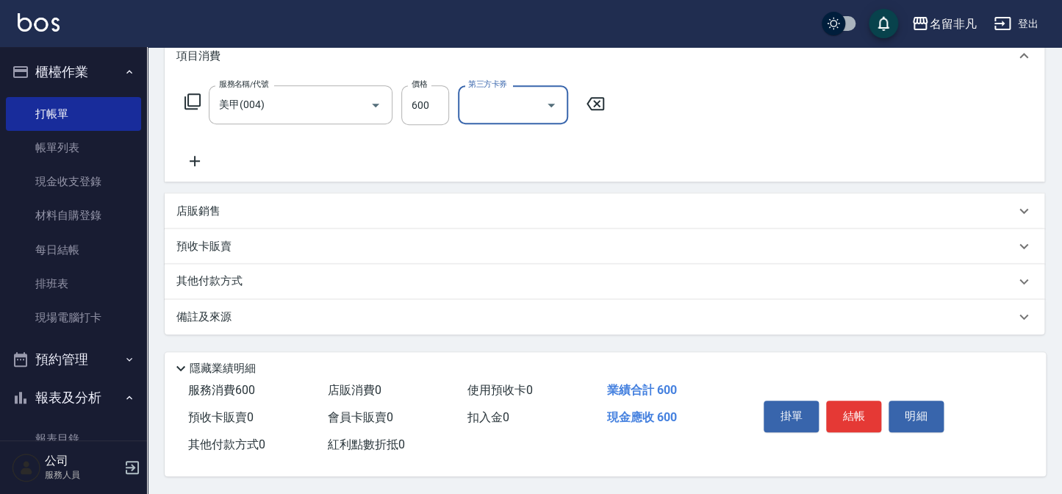
scroll to position [212, 0]
click at [856, 412] on button "結帳" at bounding box center [853, 416] width 55 height 31
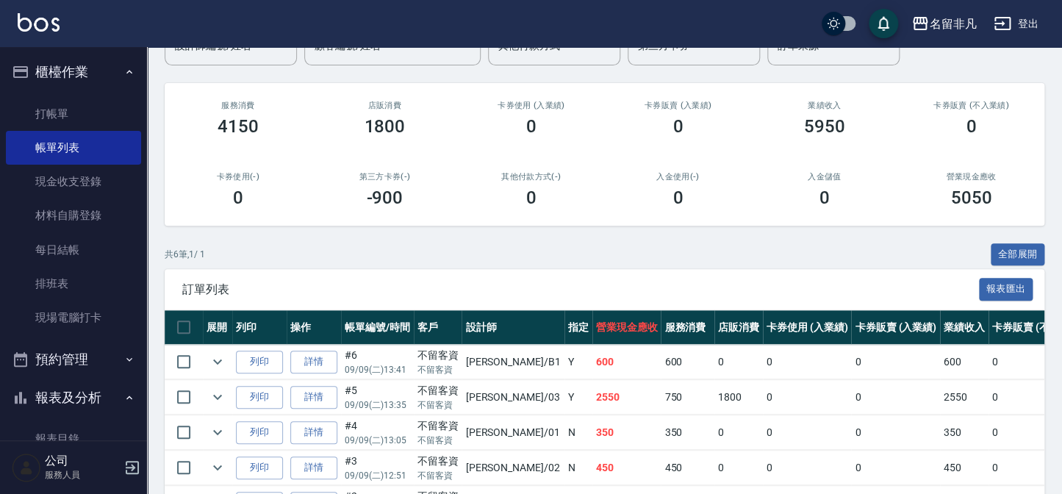
scroll to position [200, 0]
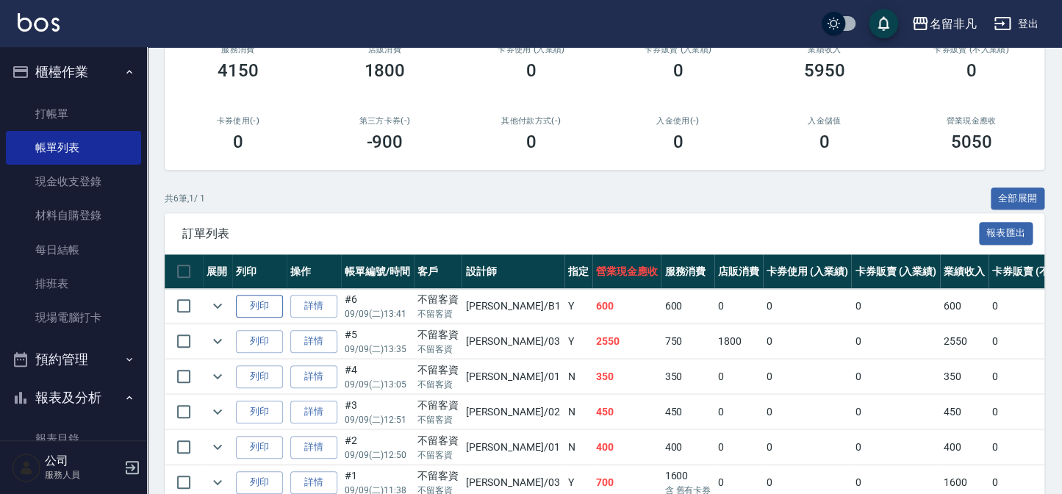
click at [251, 301] on button "列印" at bounding box center [259, 306] width 47 height 23
click at [259, 336] on button "列印" at bounding box center [259, 341] width 47 height 23
